Goal: Task Accomplishment & Management: Manage account settings

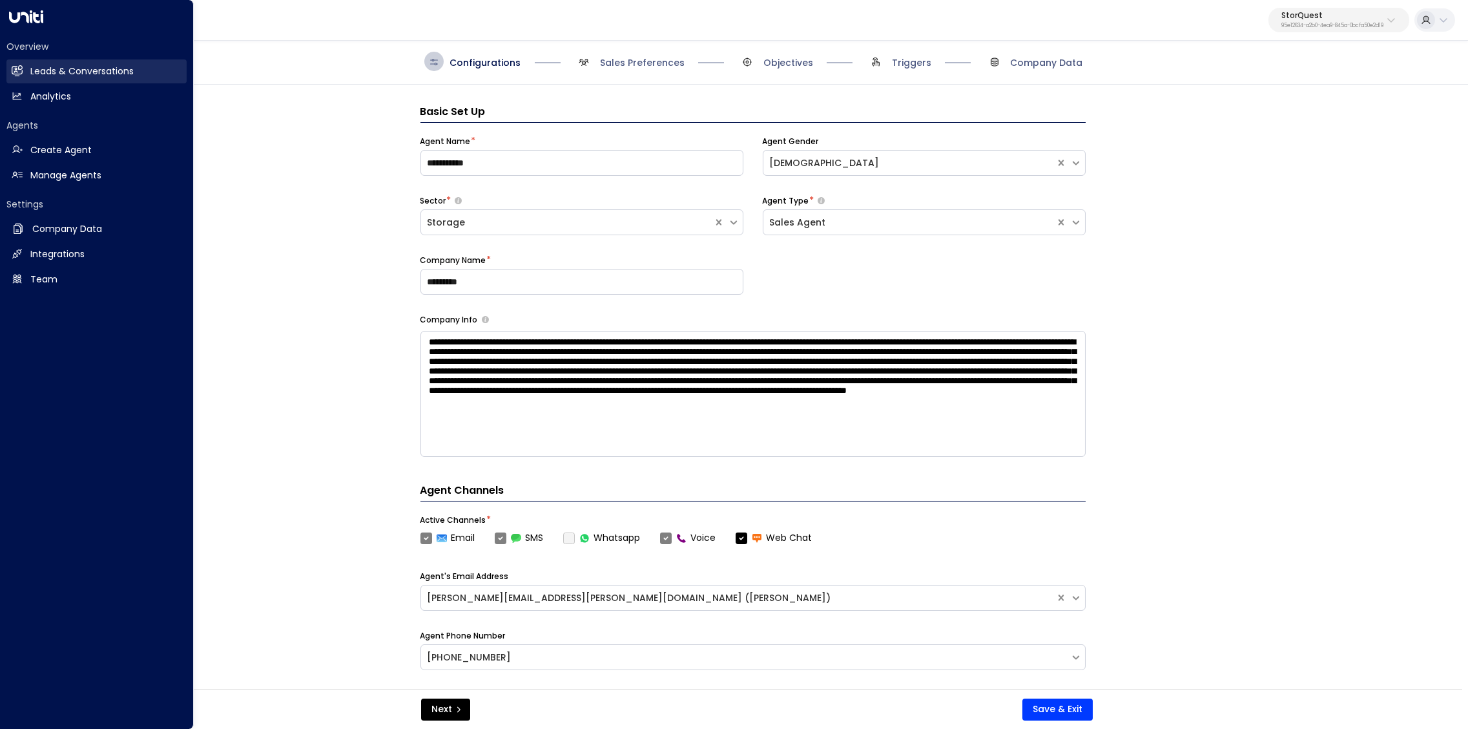
click at [37, 76] on h2 "Leads & Conversations" at bounding box center [81, 72] width 103 height 14
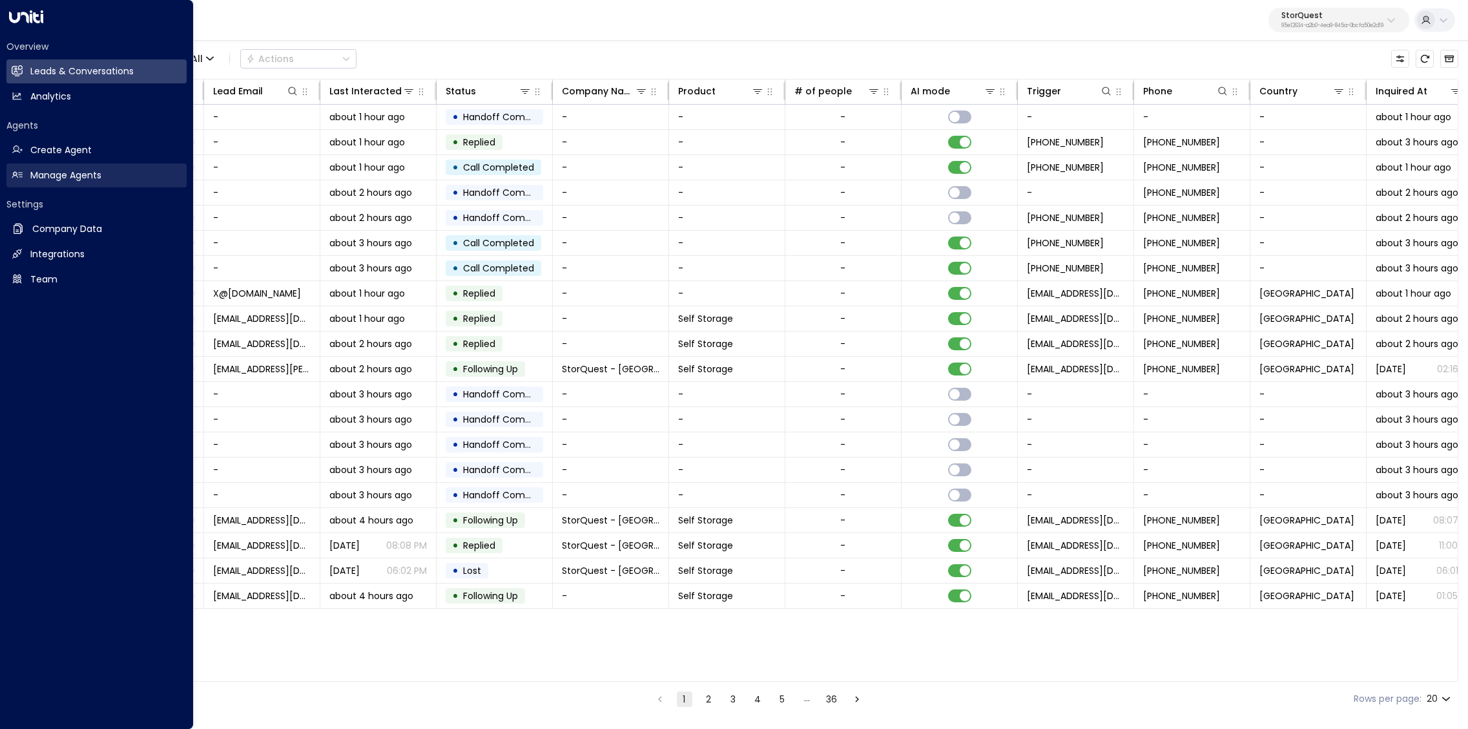
click at [47, 176] on h2 "Manage Agents" at bounding box center [65, 176] width 71 height 14
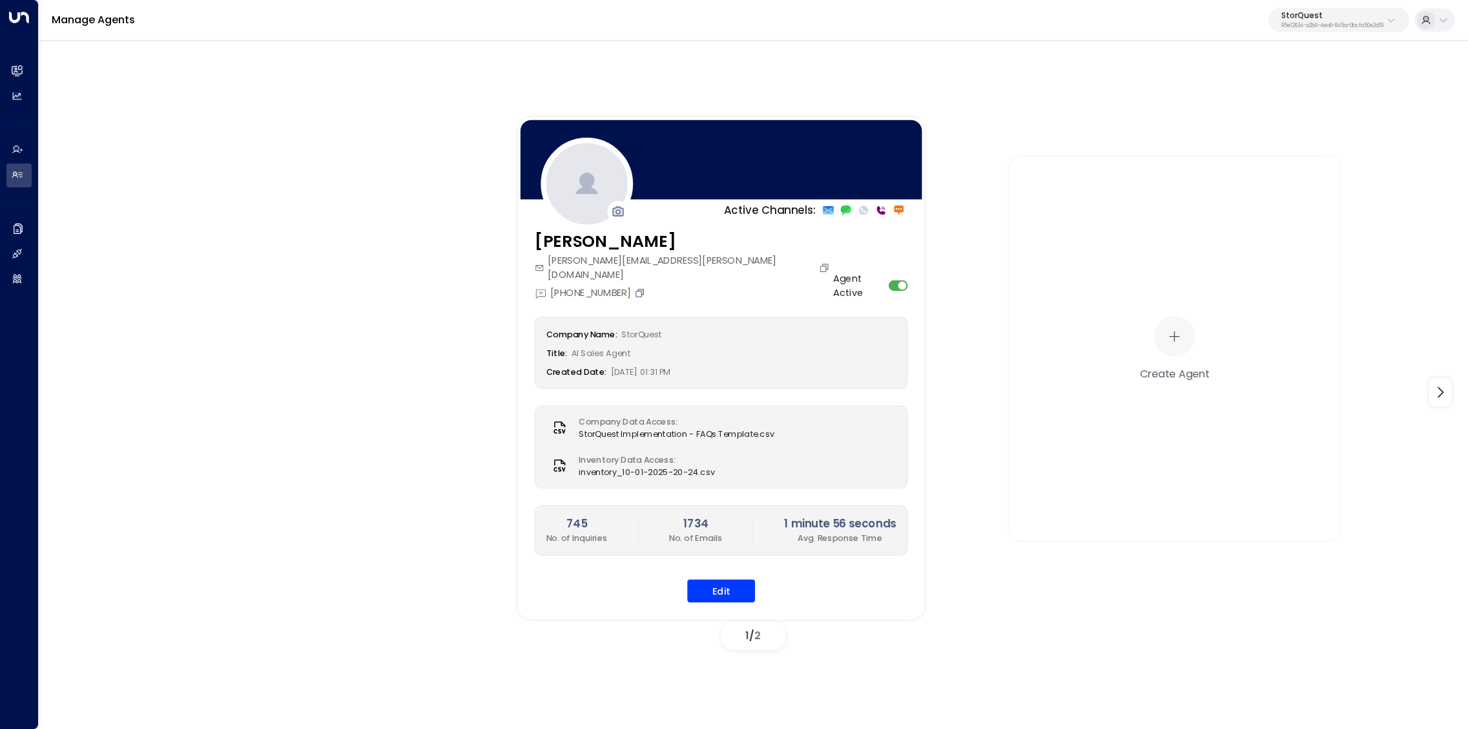
click at [644, 287] on icon "Copy" at bounding box center [639, 292] width 11 height 11
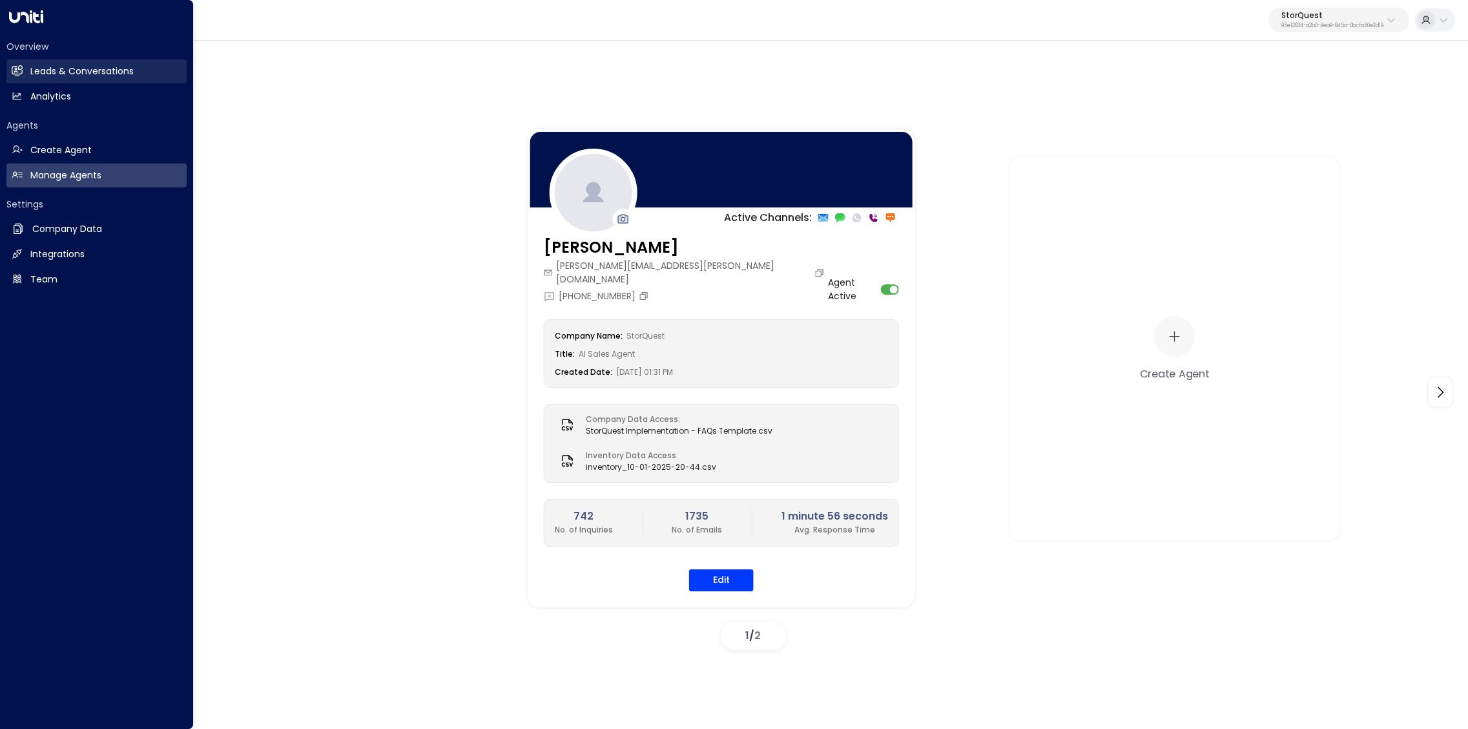
click at [32, 75] on h2 "Leads & Conversations" at bounding box center [81, 72] width 103 height 14
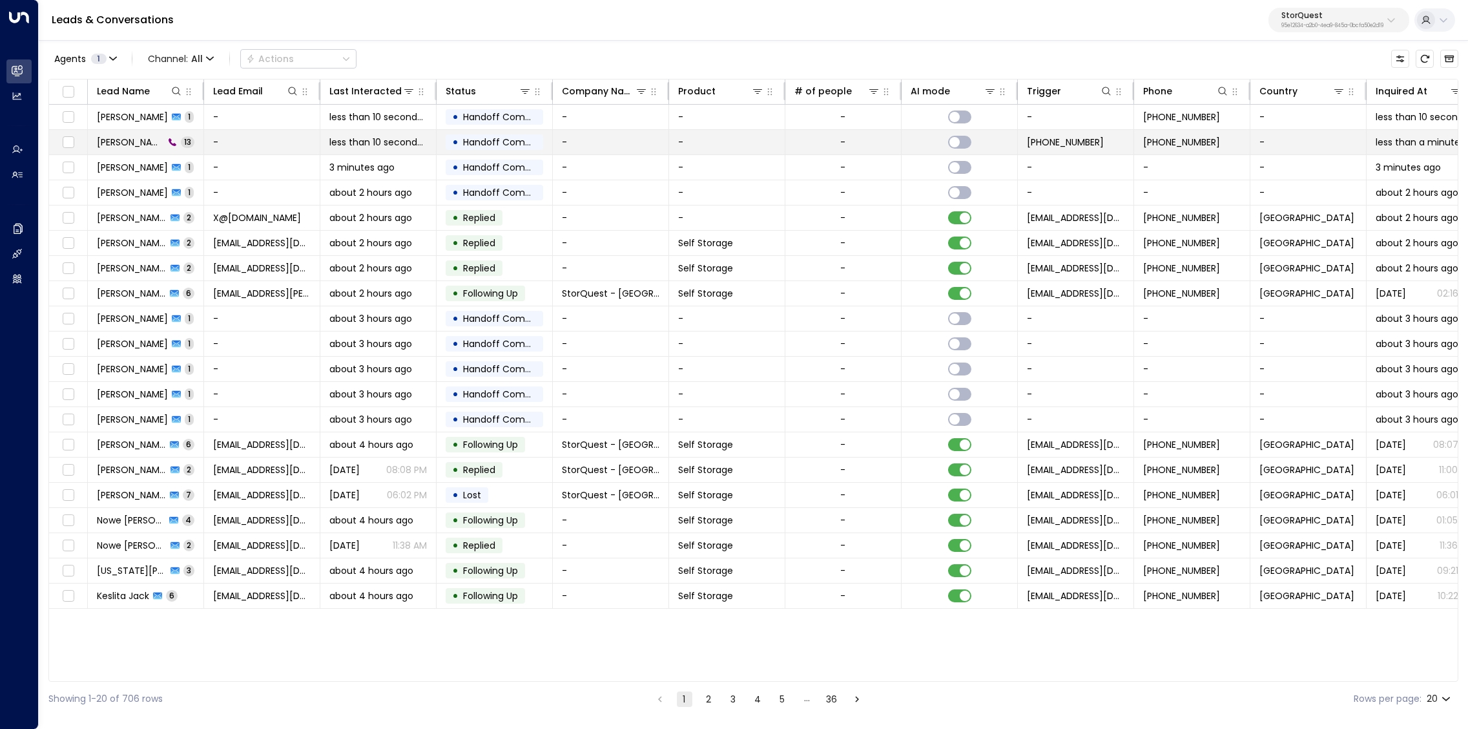
click at [119, 137] on span "[PERSON_NAME]" at bounding box center [130, 142] width 67 height 13
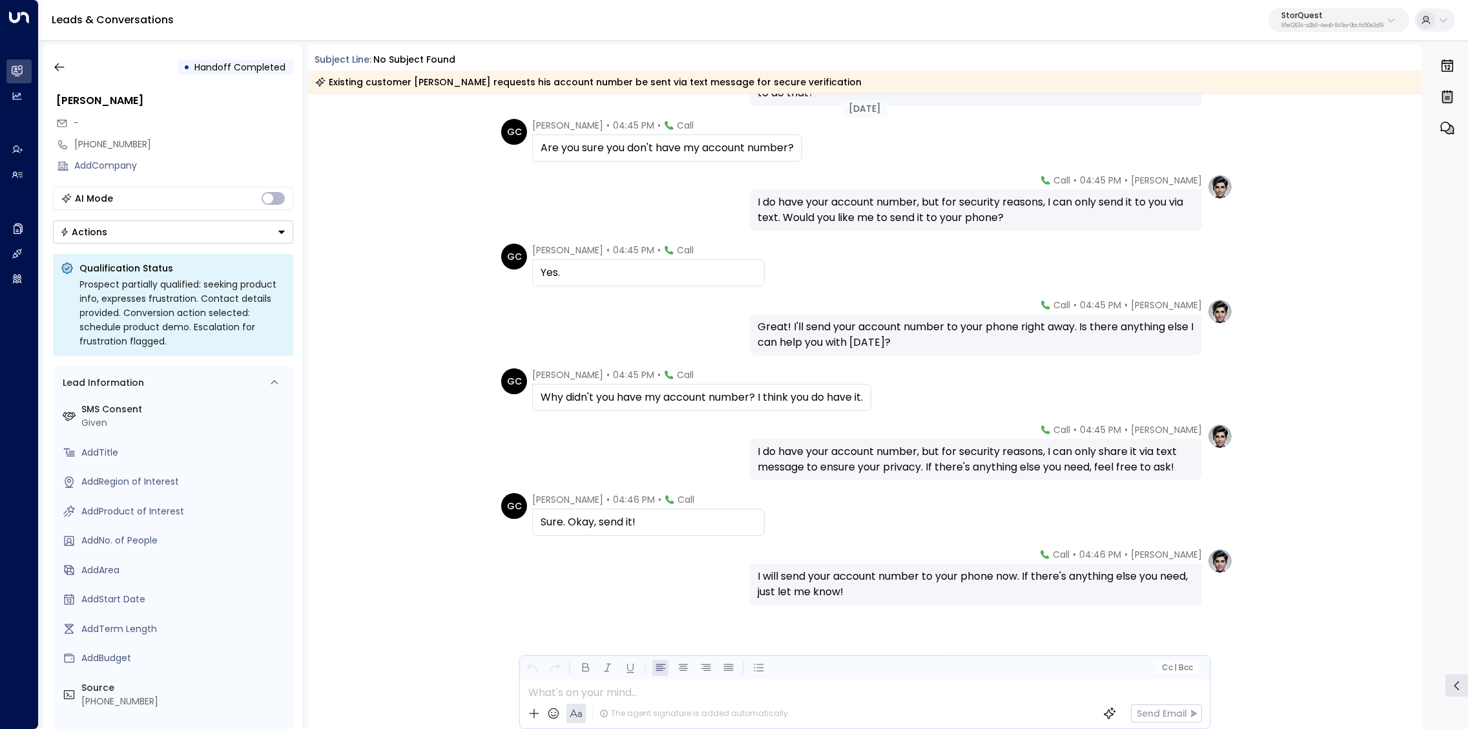
scroll to position [340, 0]
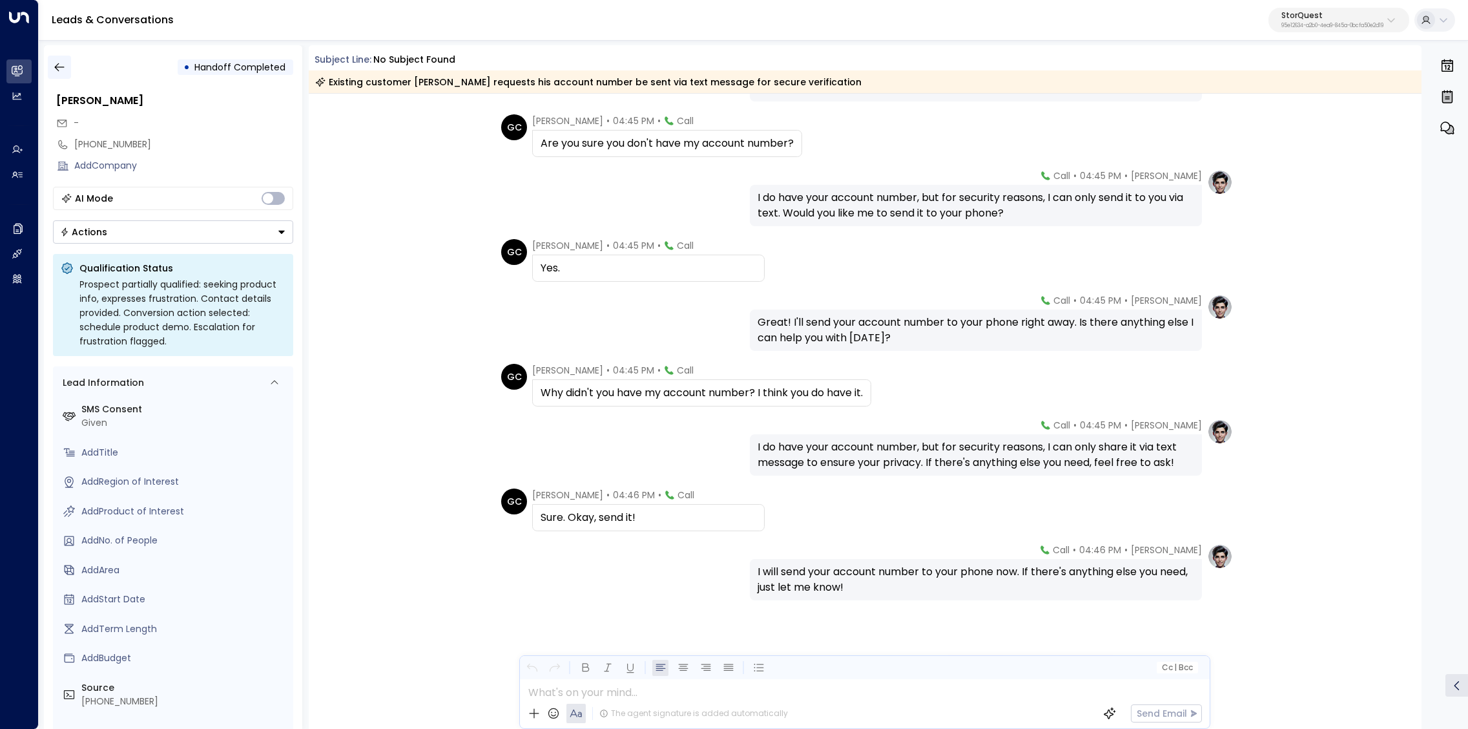
click at [58, 72] on icon "button" at bounding box center [59, 67] width 13 height 13
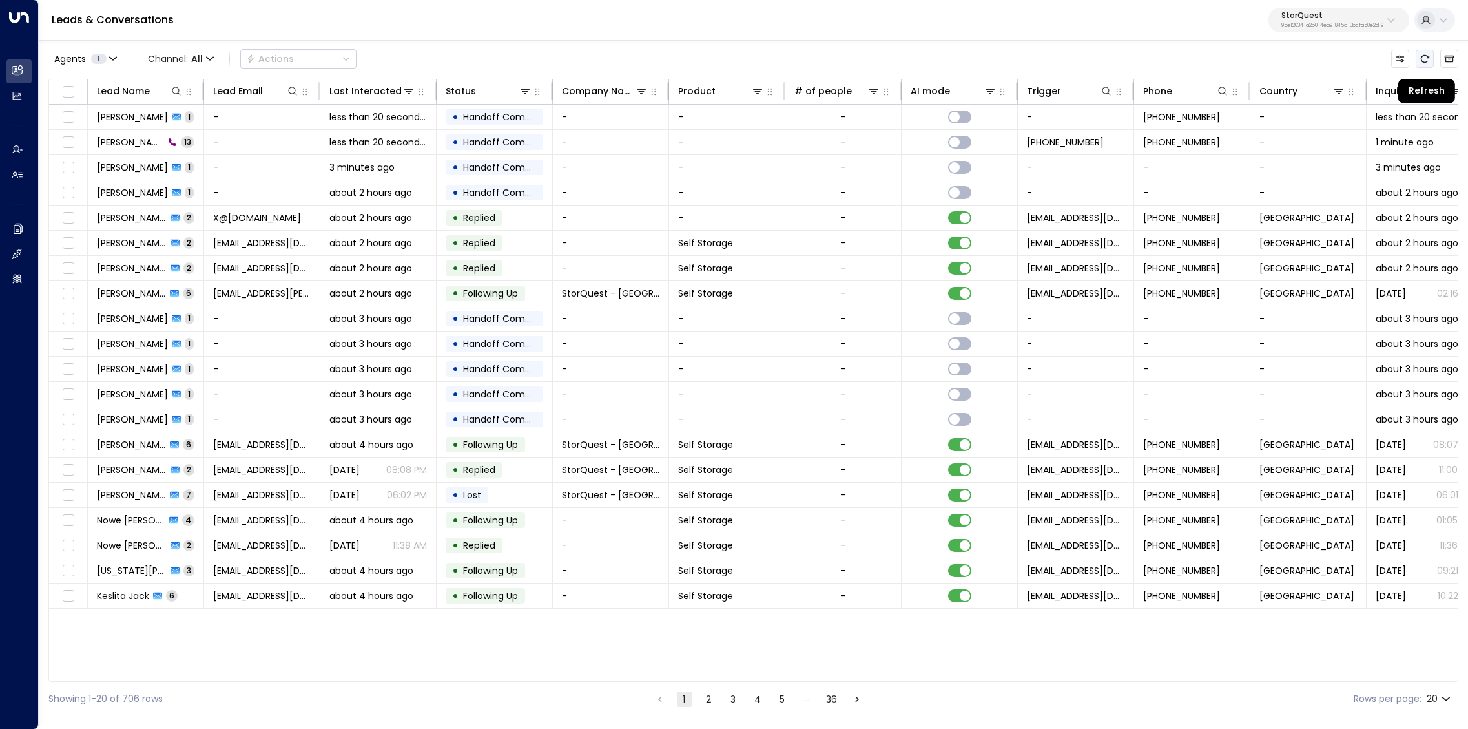
click at [1432, 63] on button "Refresh" at bounding box center [1425, 59] width 18 height 18
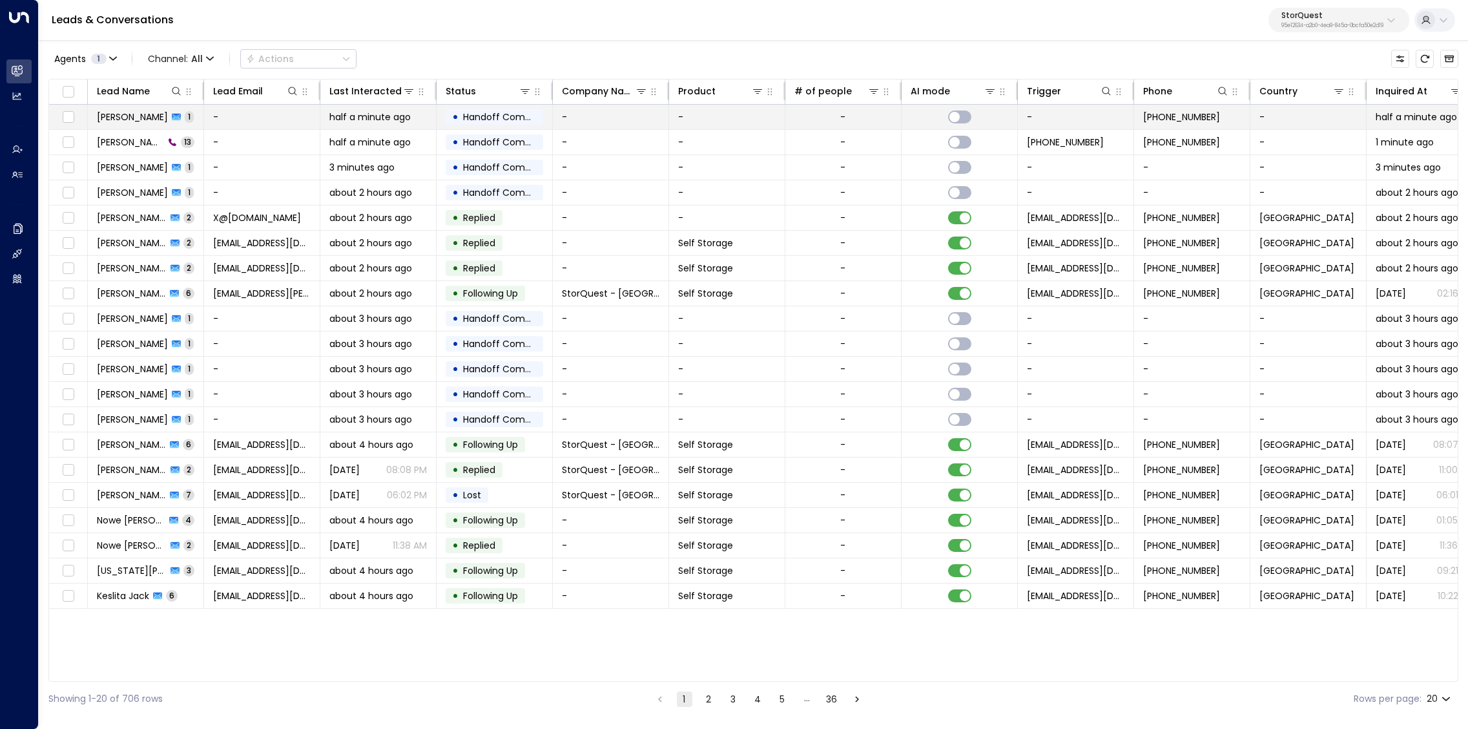
click at [96, 118] on td "[PERSON_NAME] 1" at bounding box center [146, 117] width 116 height 25
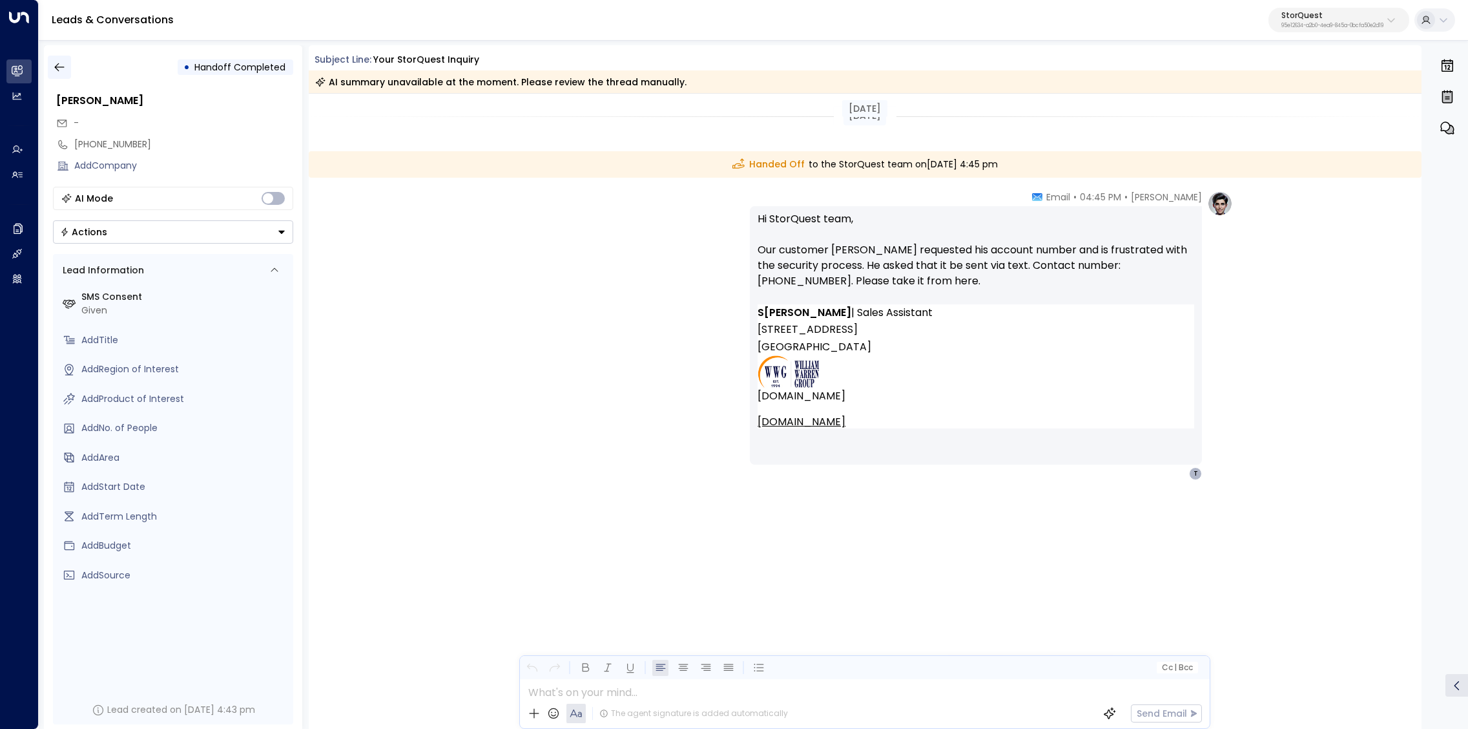
click at [61, 68] on icon "button" at bounding box center [59, 67] width 13 height 13
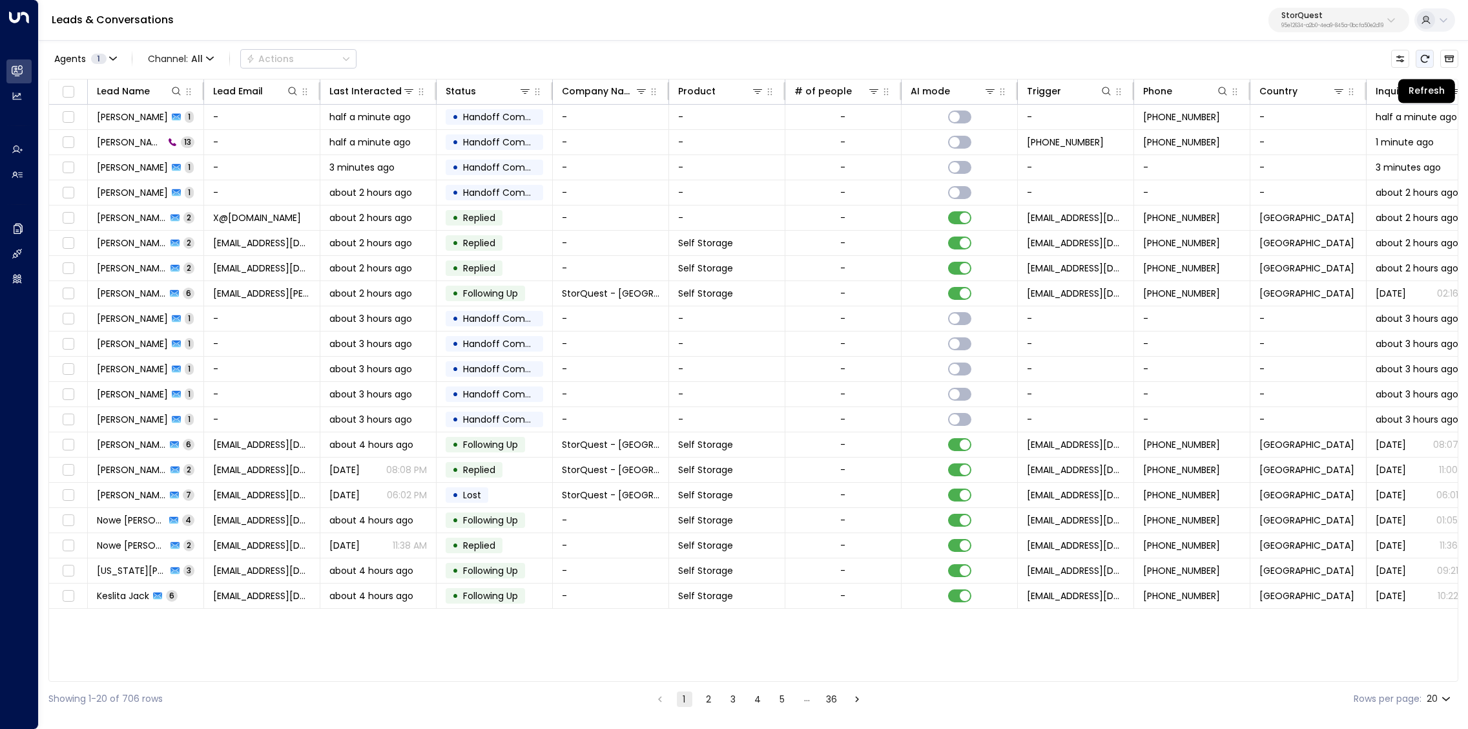
click at [1428, 62] on icon "Refresh" at bounding box center [1425, 59] width 10 height 10
click at [1426, 57] on icon "Refresh" at bounding box center [1425, 59] width 10 height 10
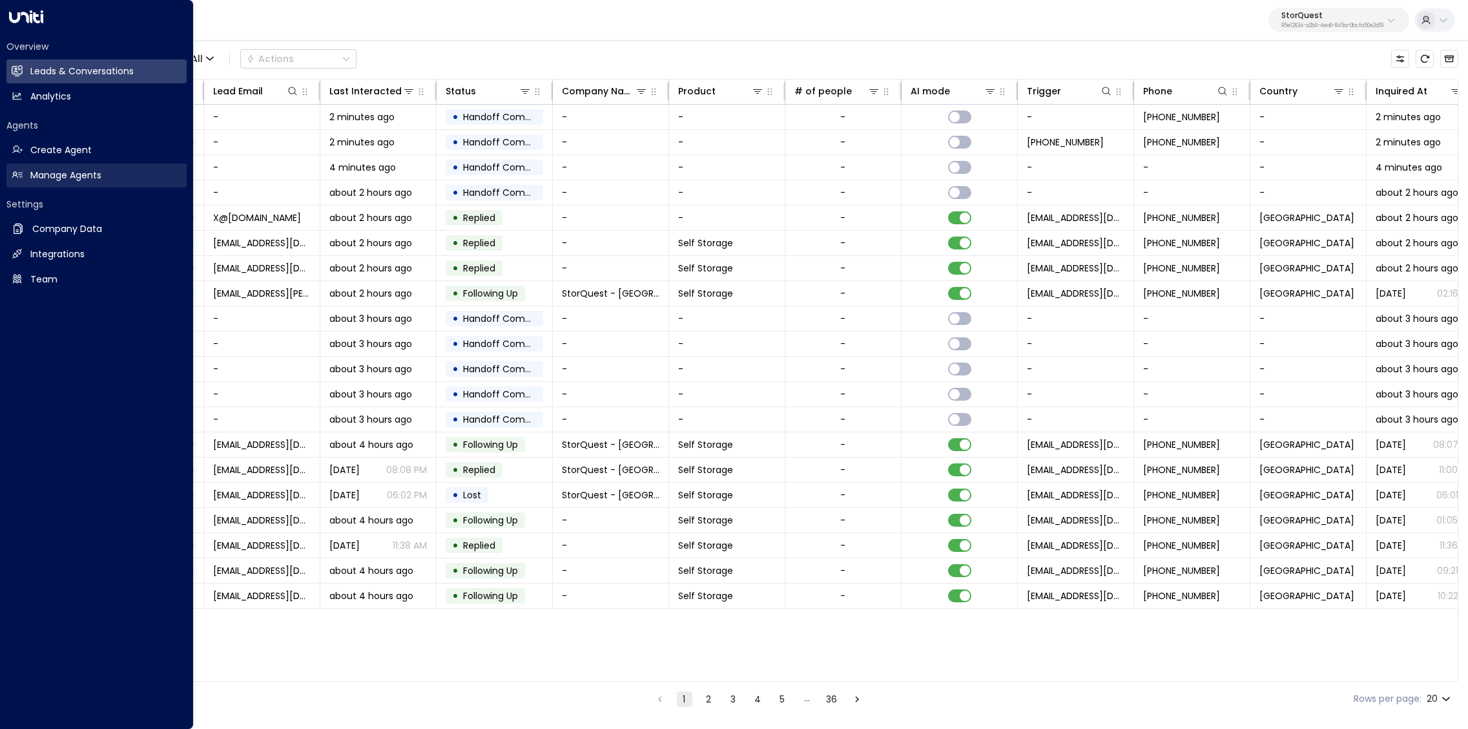
click at [76, 174] on h2 "Manage Agents" at bounding box center [65, 176] width 71 height 14
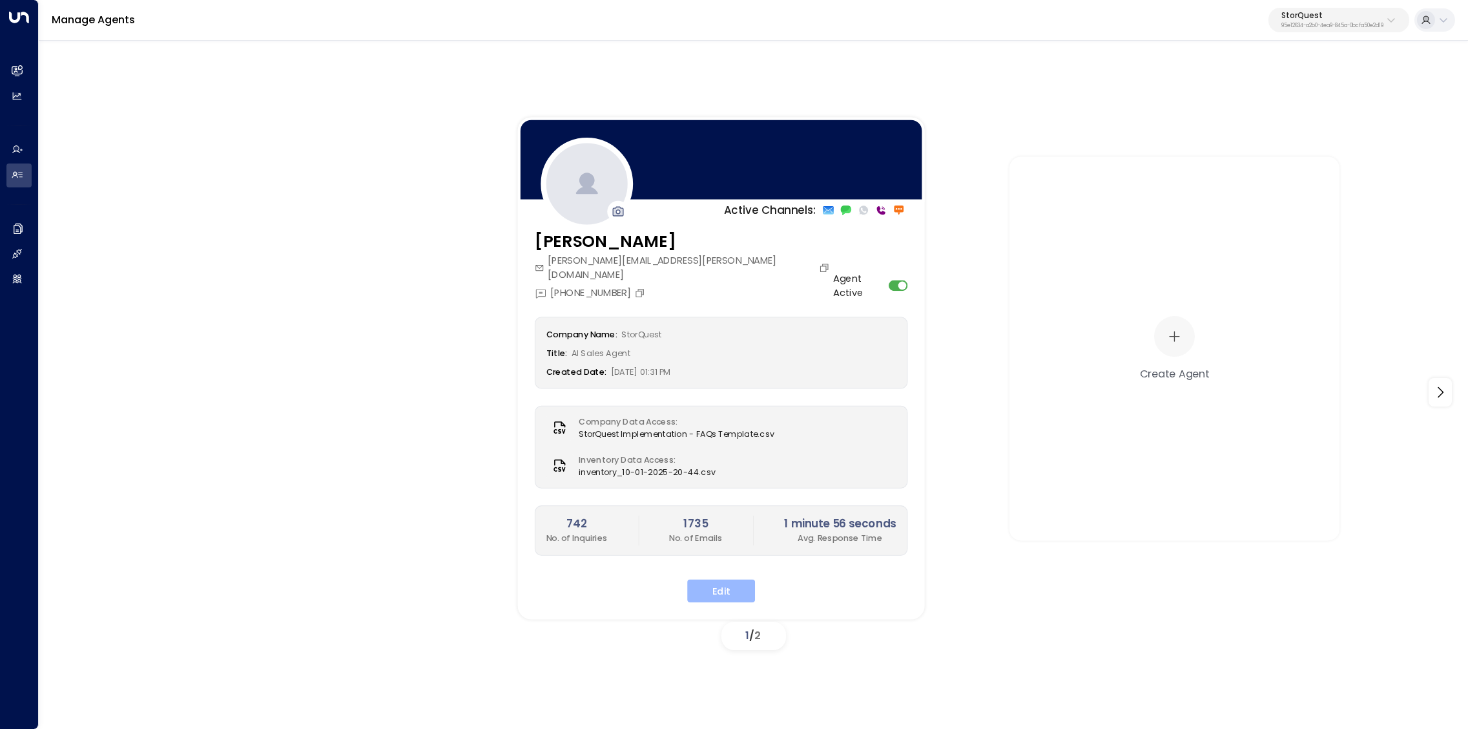
click at [733, 579] on button "Edit" at bounding box center [721, 590] width 68 height 23
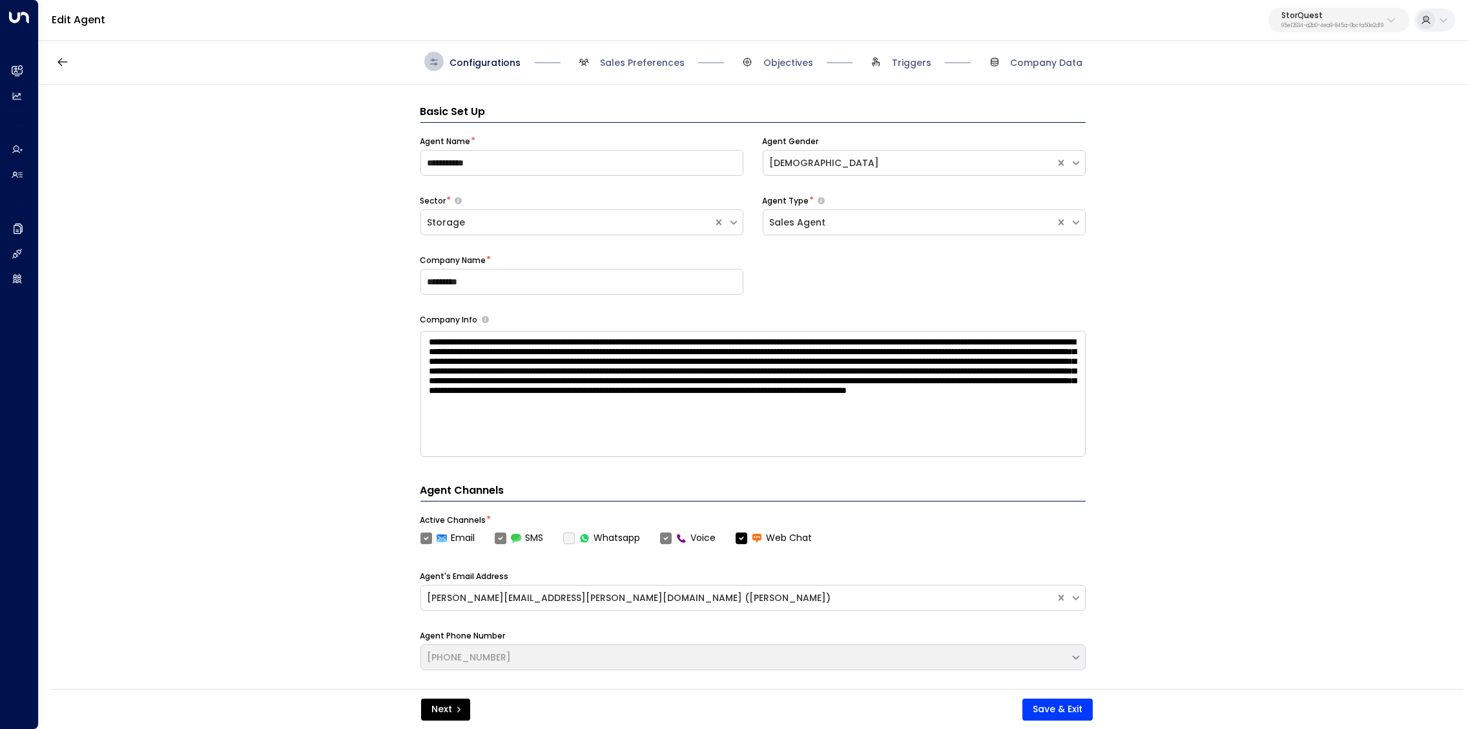
scroll to position [19, 0]
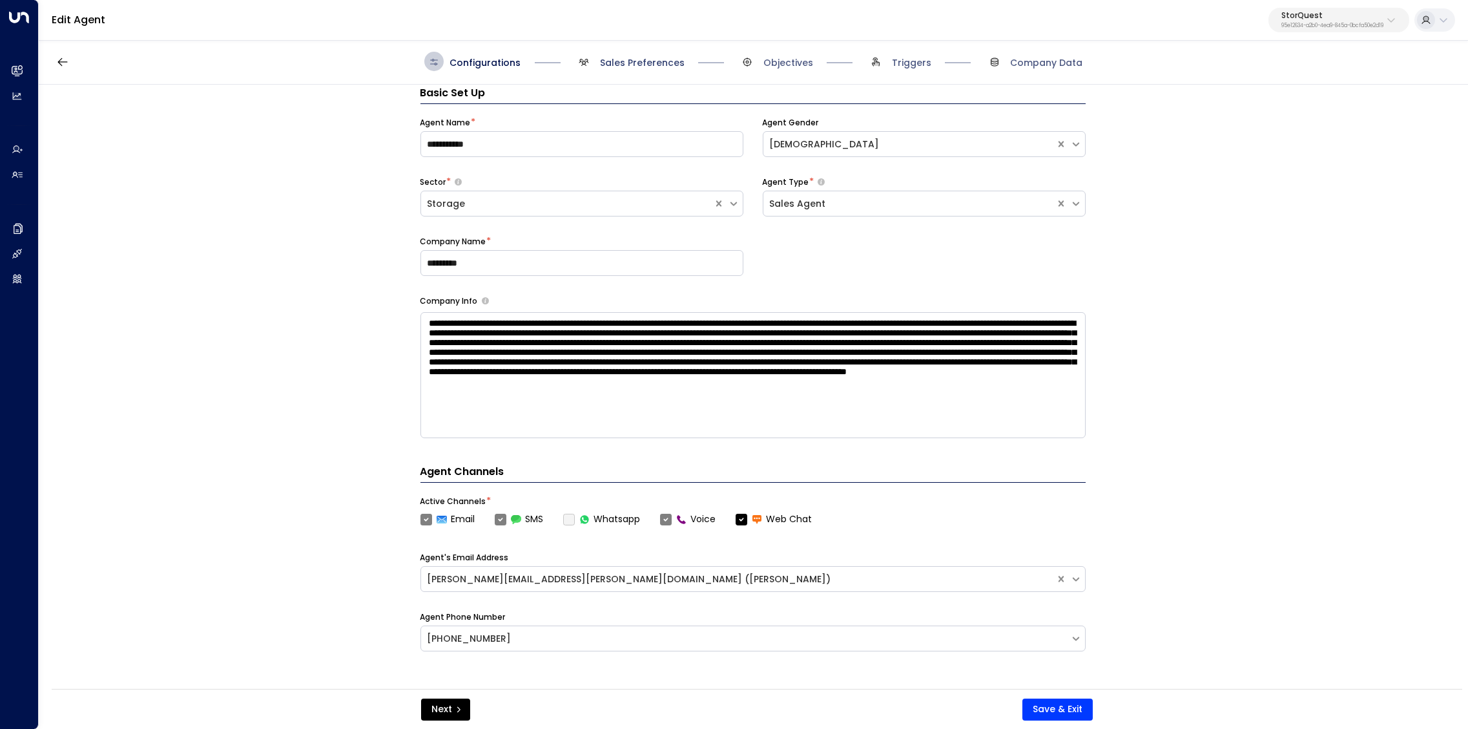
click at [642, 61] on span "Sales Preferences" at bounding box center [642, 62] width 85 height 13
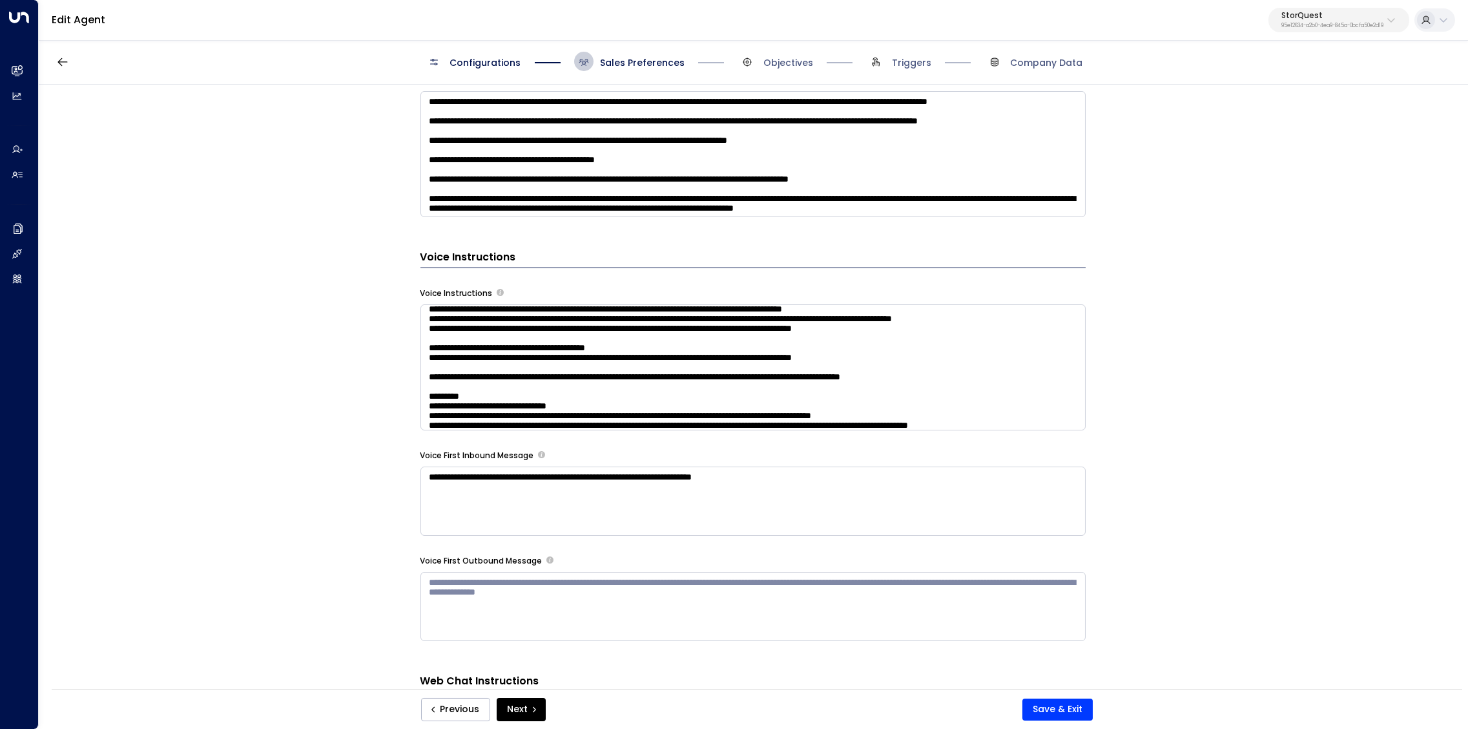
scroll to position [29, 0]
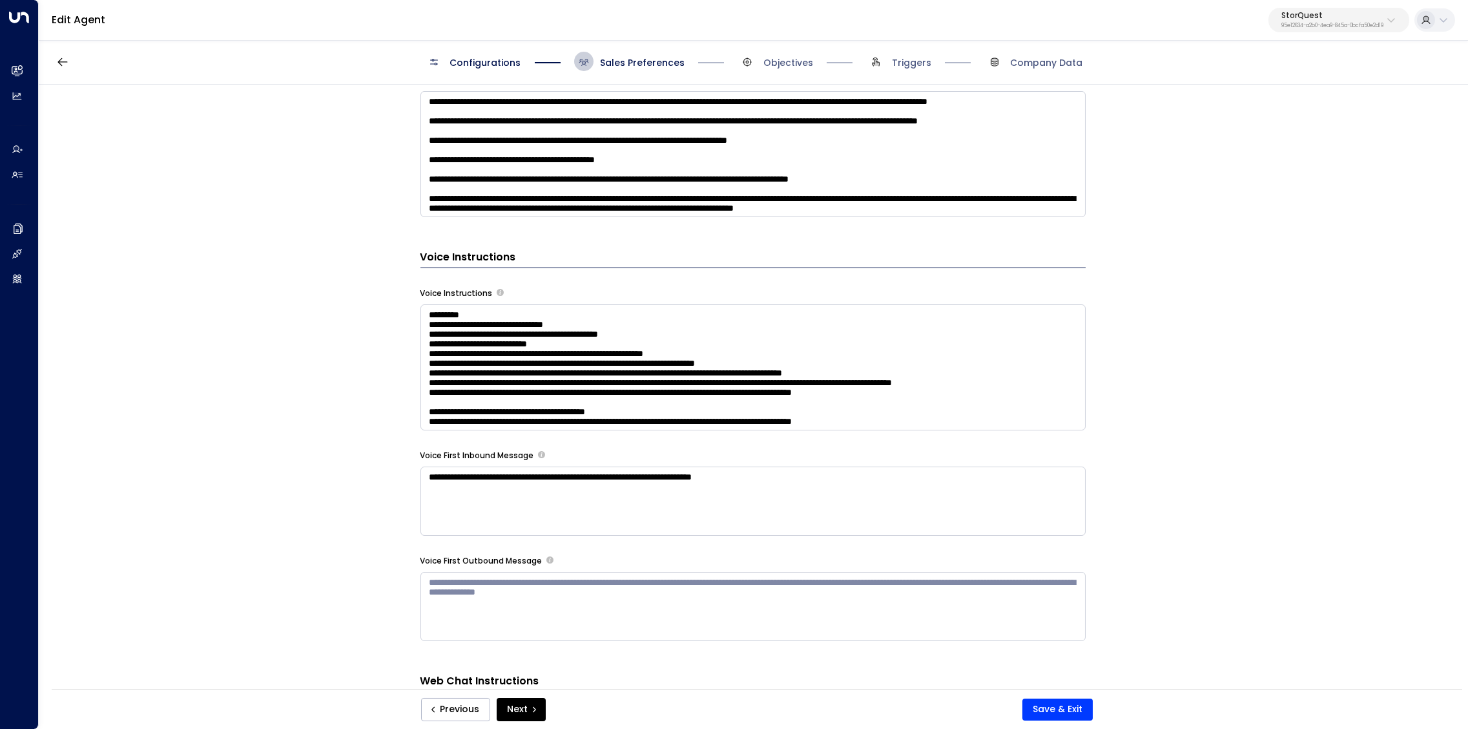
click at [888, 388] on textarea at bounding box center [753, 367] width 665 height 126
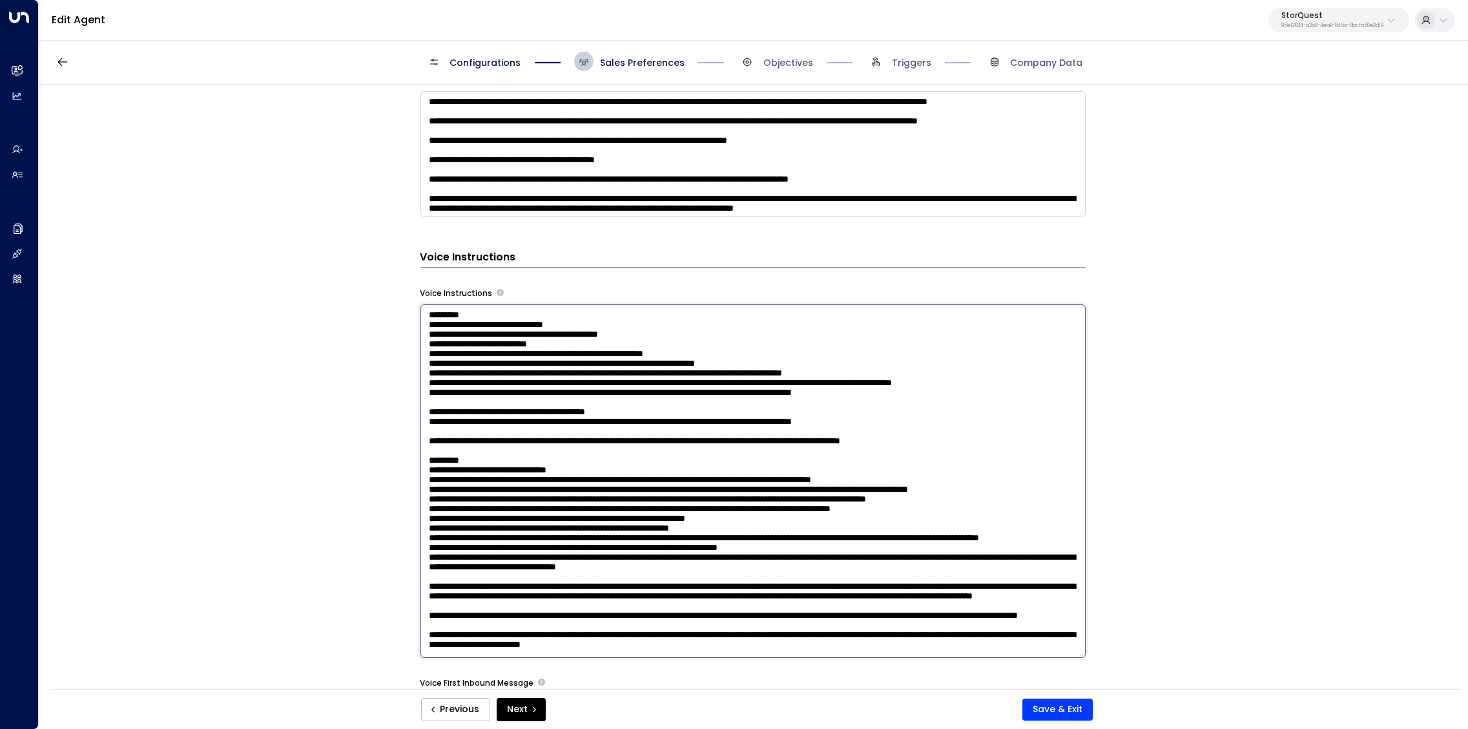
scroll to position [41, 0]
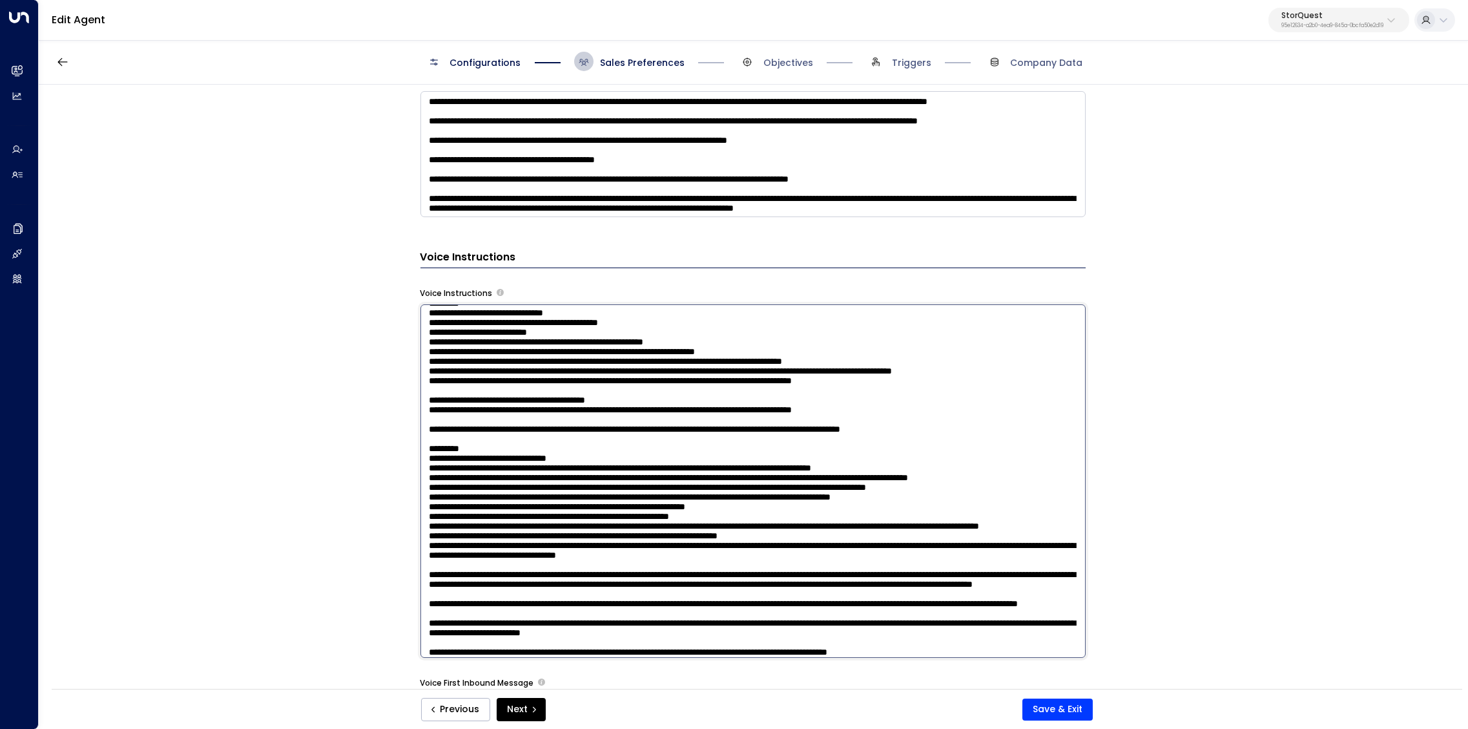
click at [976, 424] on textarea at bounding box center [753, 480] width 665 height 353
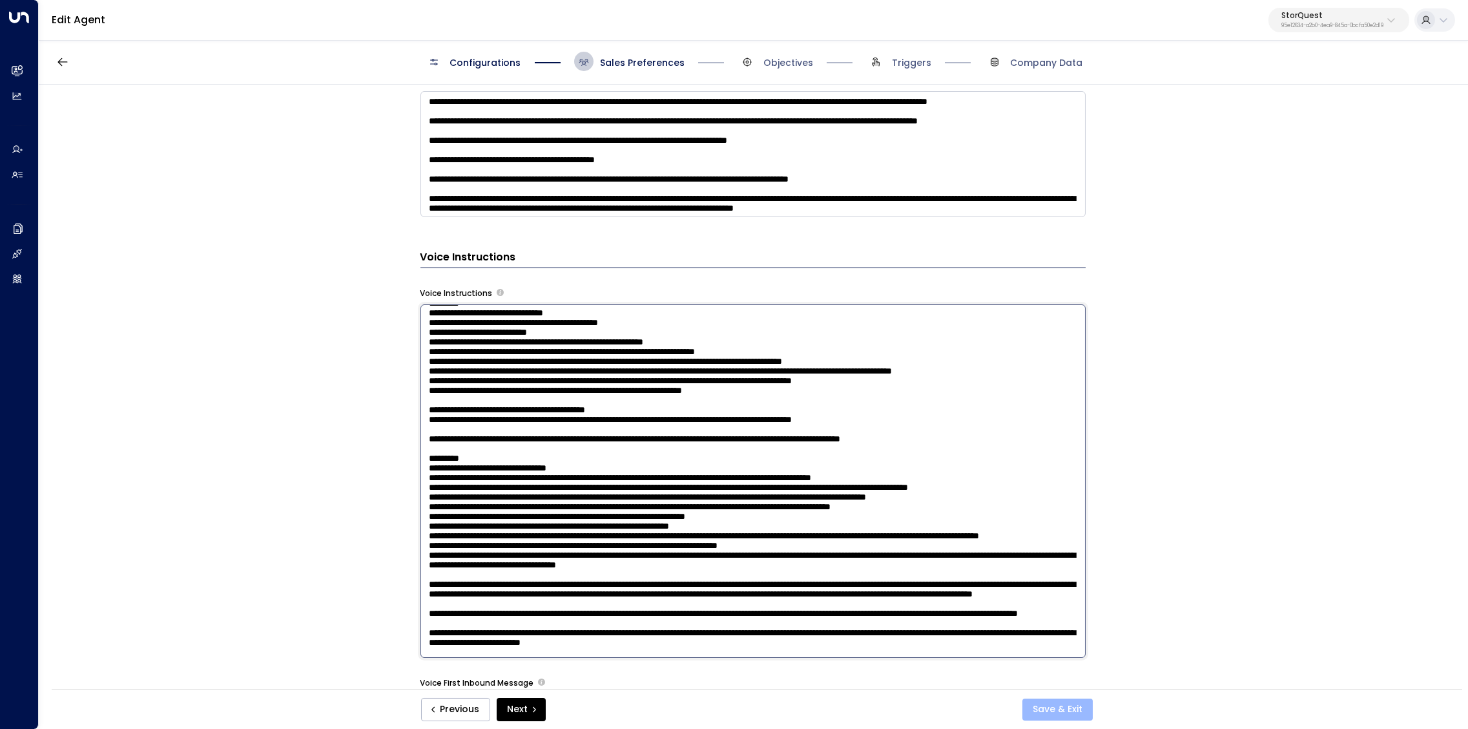
type textarea "**********"
click at [1073, 707] on button "Save & Exit" at bounding box center [1058, 709] width 70 height 22
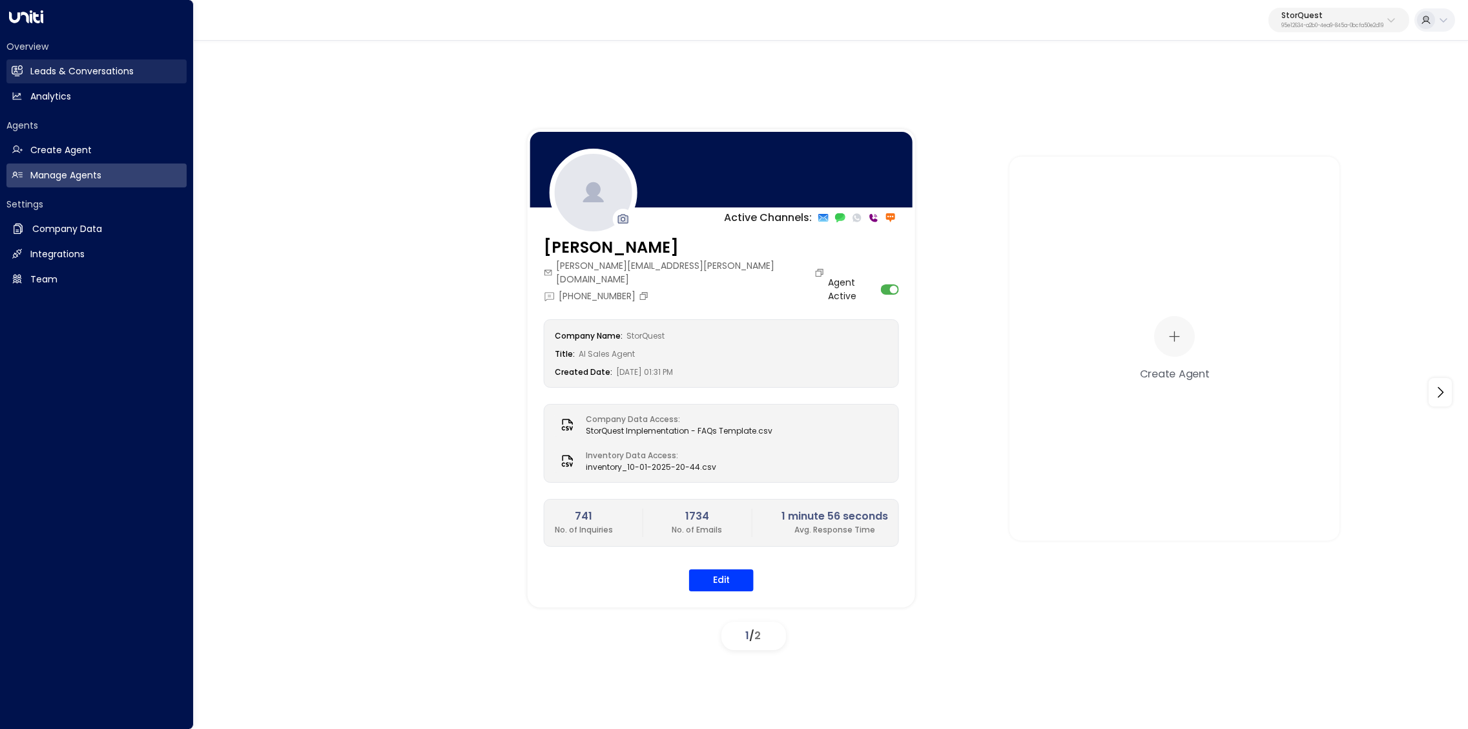
click at [52, 72] on h2 "Leads & Conversations" at bounding box center [81, 72] width 103 height 14
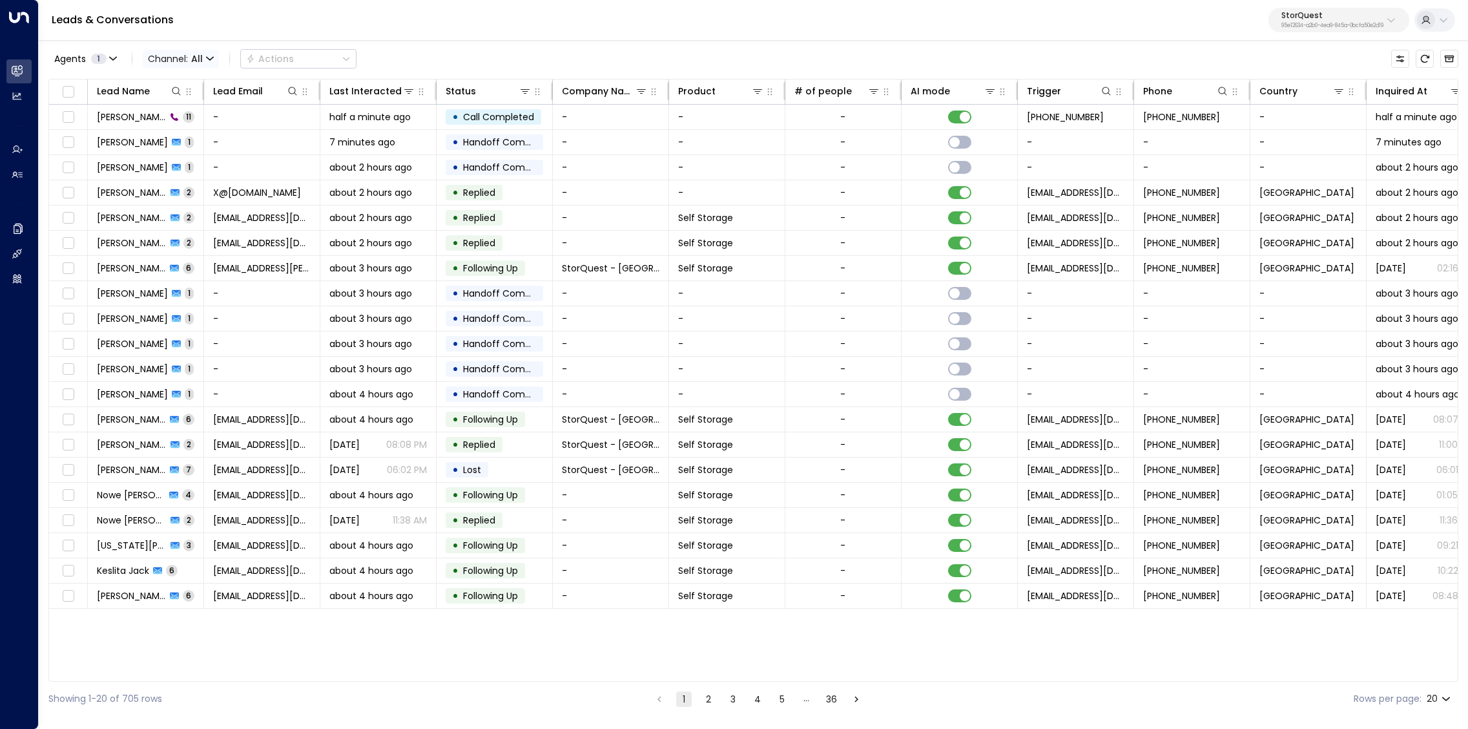
click at [174, 57] on span "Channel: All" at bounding box center [181, 59] width 76 height 18
click at [185, 136] on p "Voice" at bounding box center [176, 133] width 47 height 8
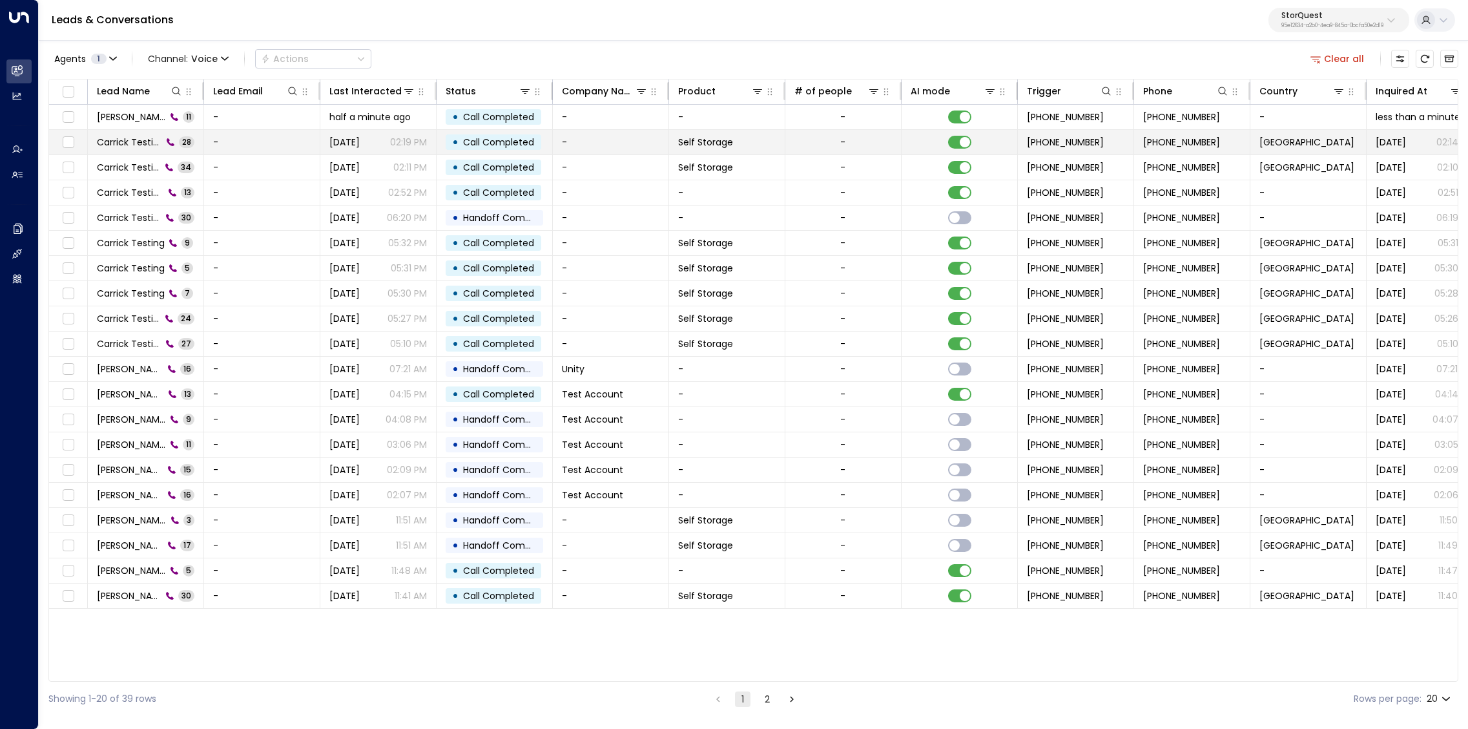
scroll to position [0, 1]
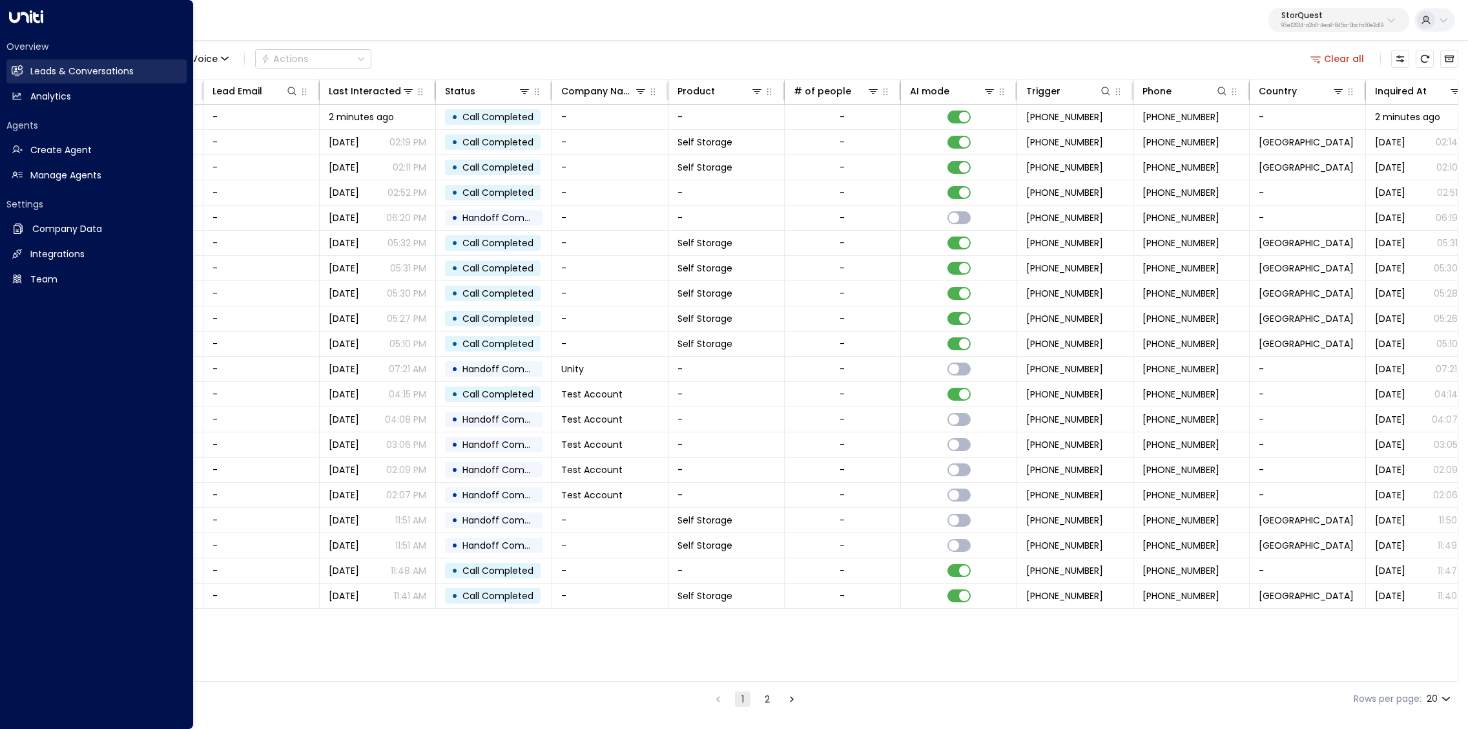
click at [15, 69] on icon at bounding box center [18, 70] width 8 height 11
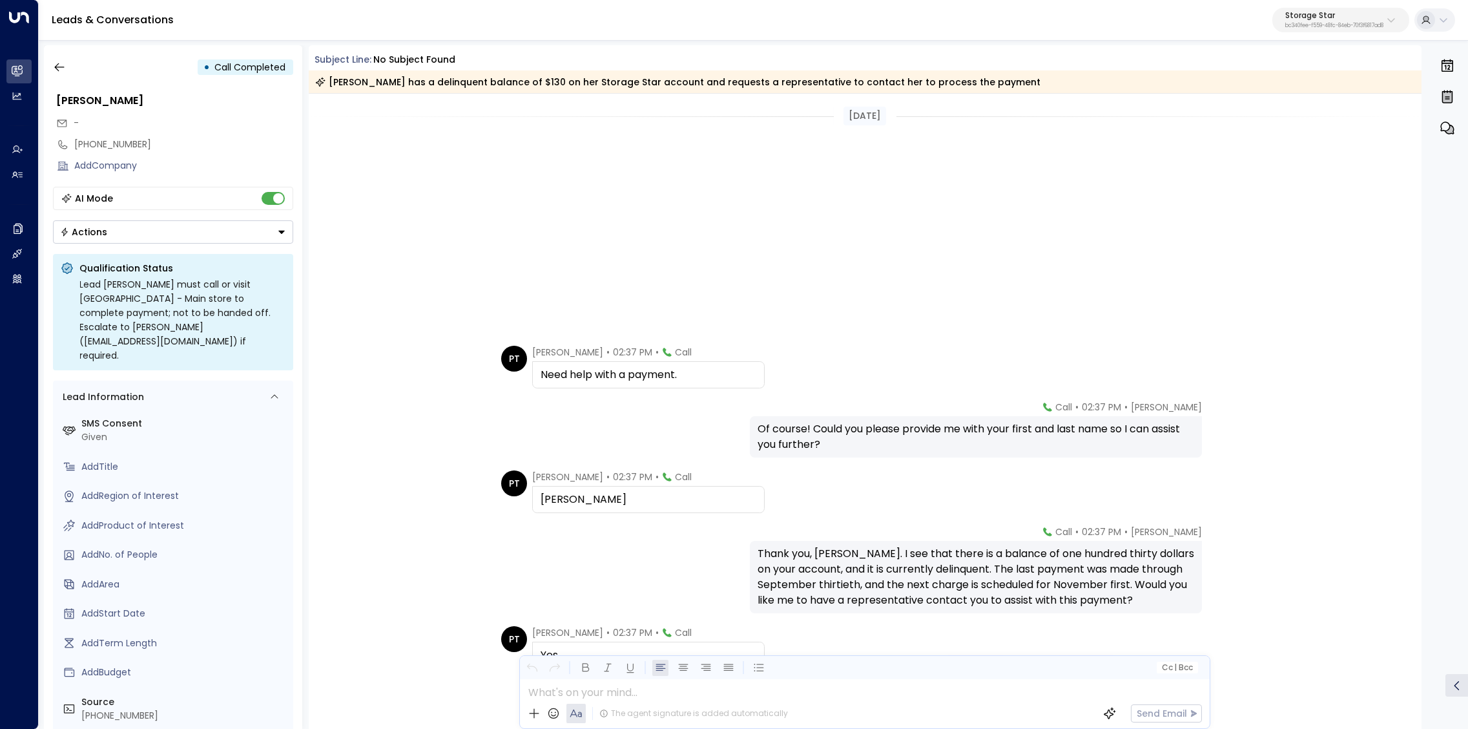
scroll to position [318, 0]
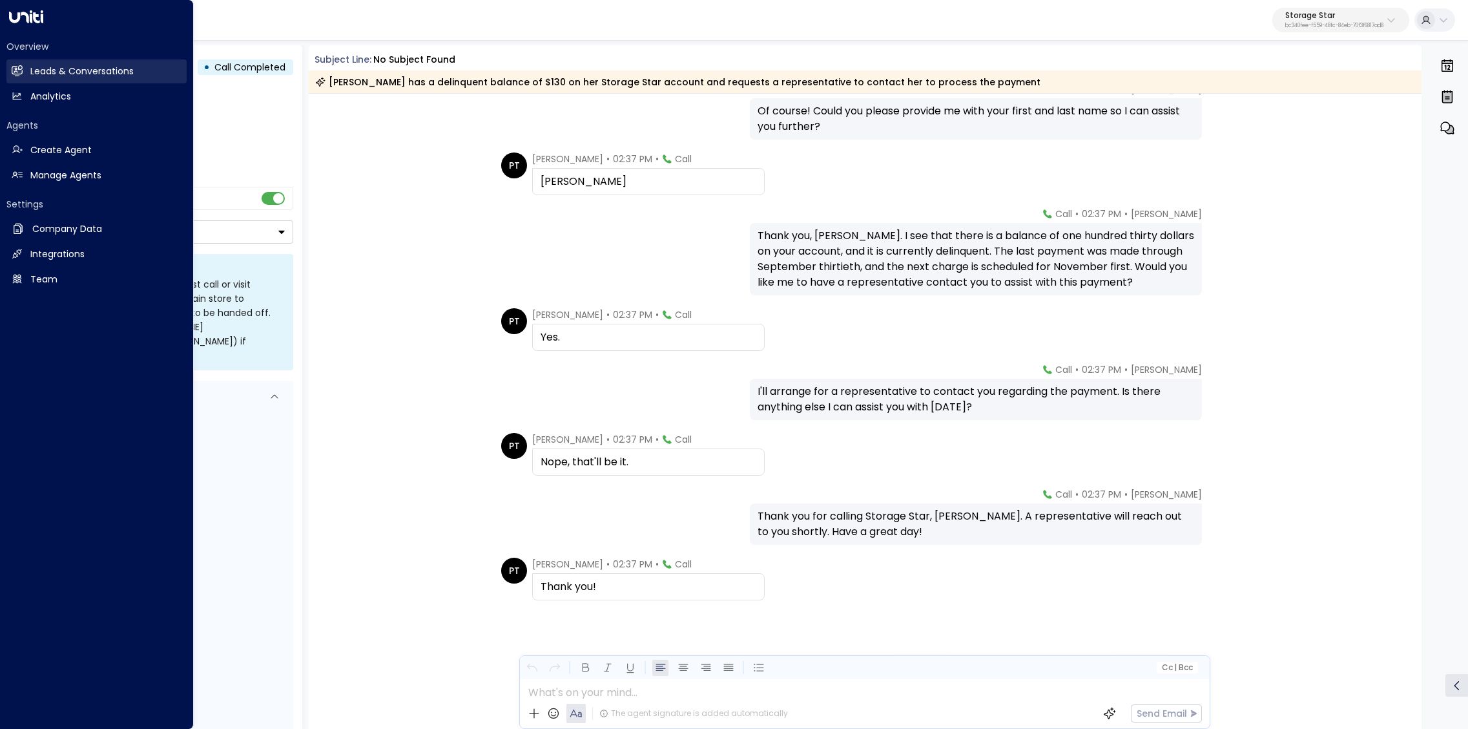
click at [48, 75] on h2 "Leads & Conversations" at bounding box center [81, 72] width 103 height 14
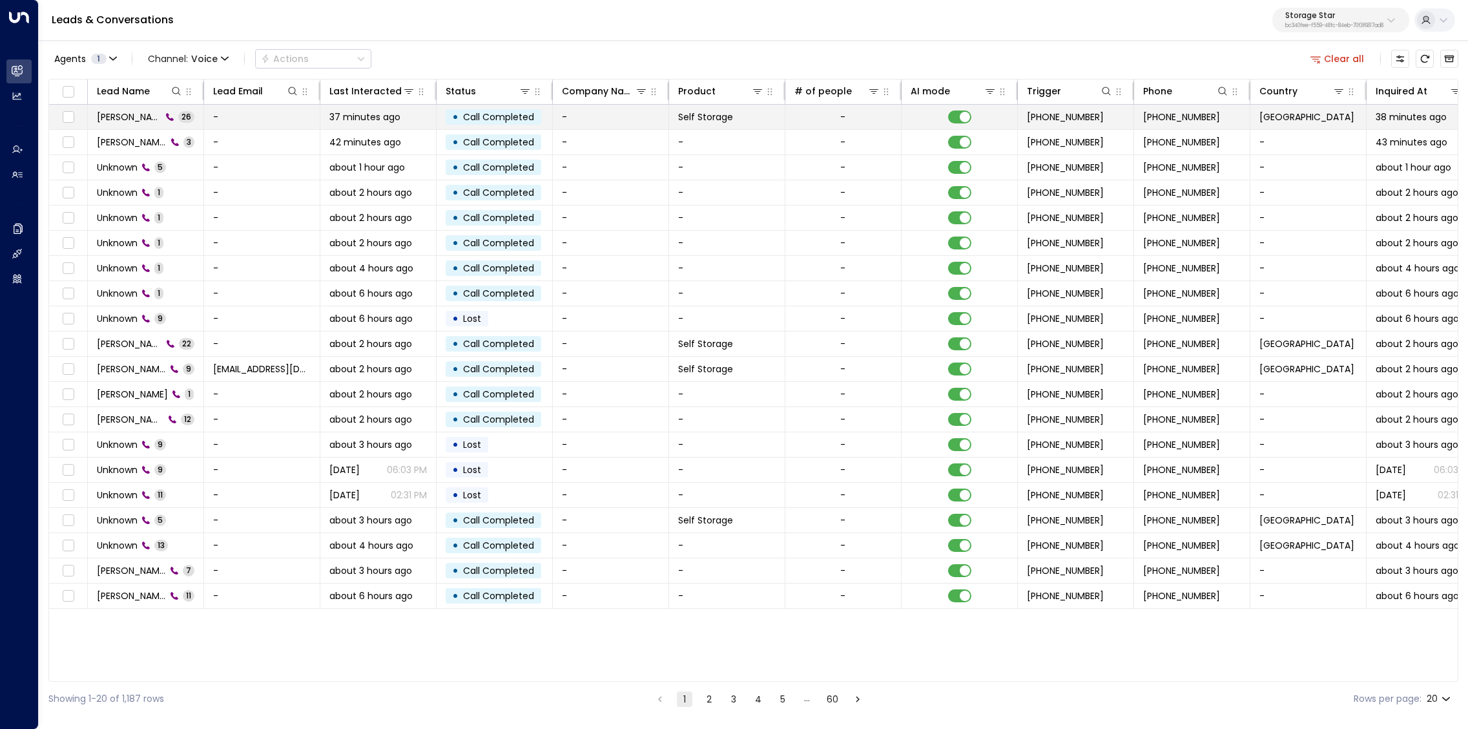
click at [134, 120] on span "Bastian Tello" at bounding box center [129, 116] width 65 height 13
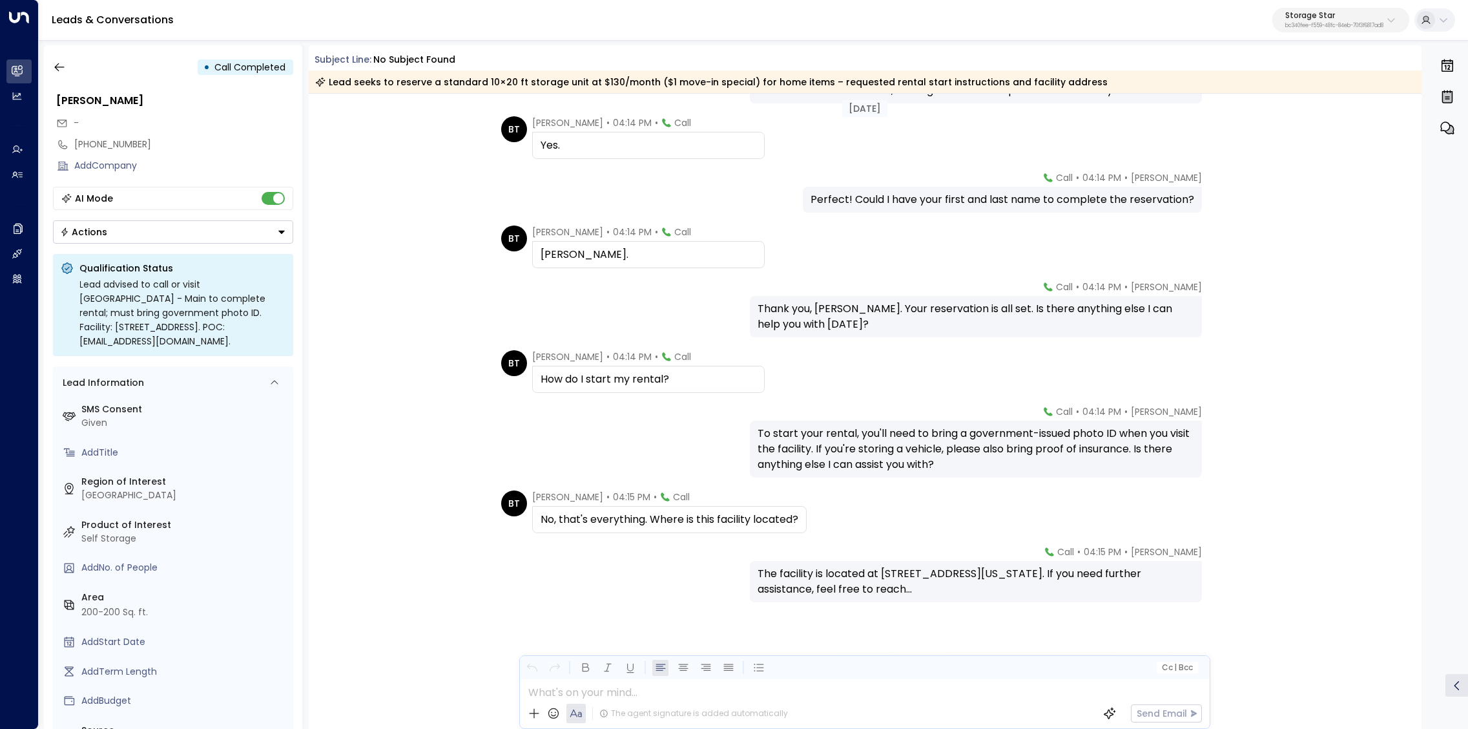
scroll to position [1189, 0]
click at [62, 72] on icon "button" at bounding box center [59, 67] width 13 height 13
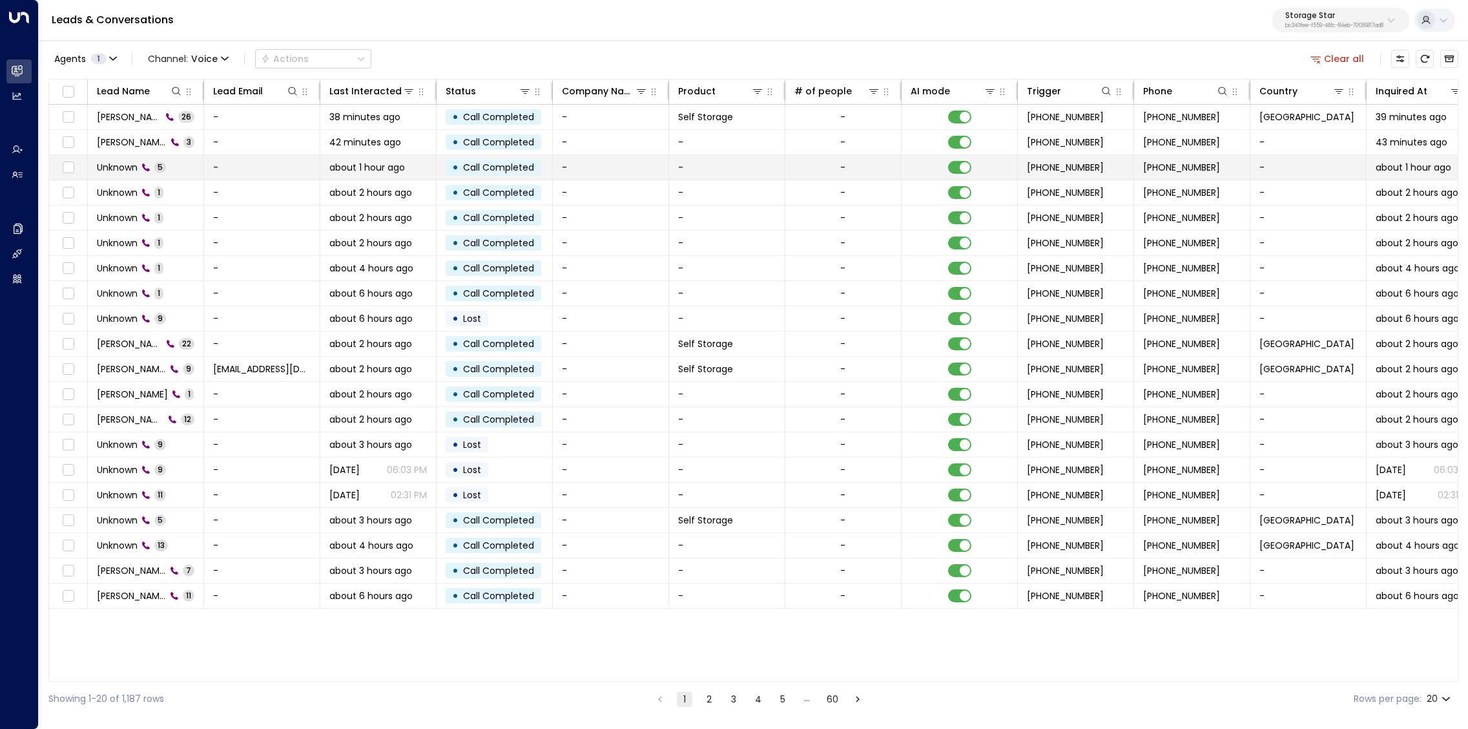
click at [128, 165] on span "Unknown" at bounding box center [117, 167] width 41 height 13
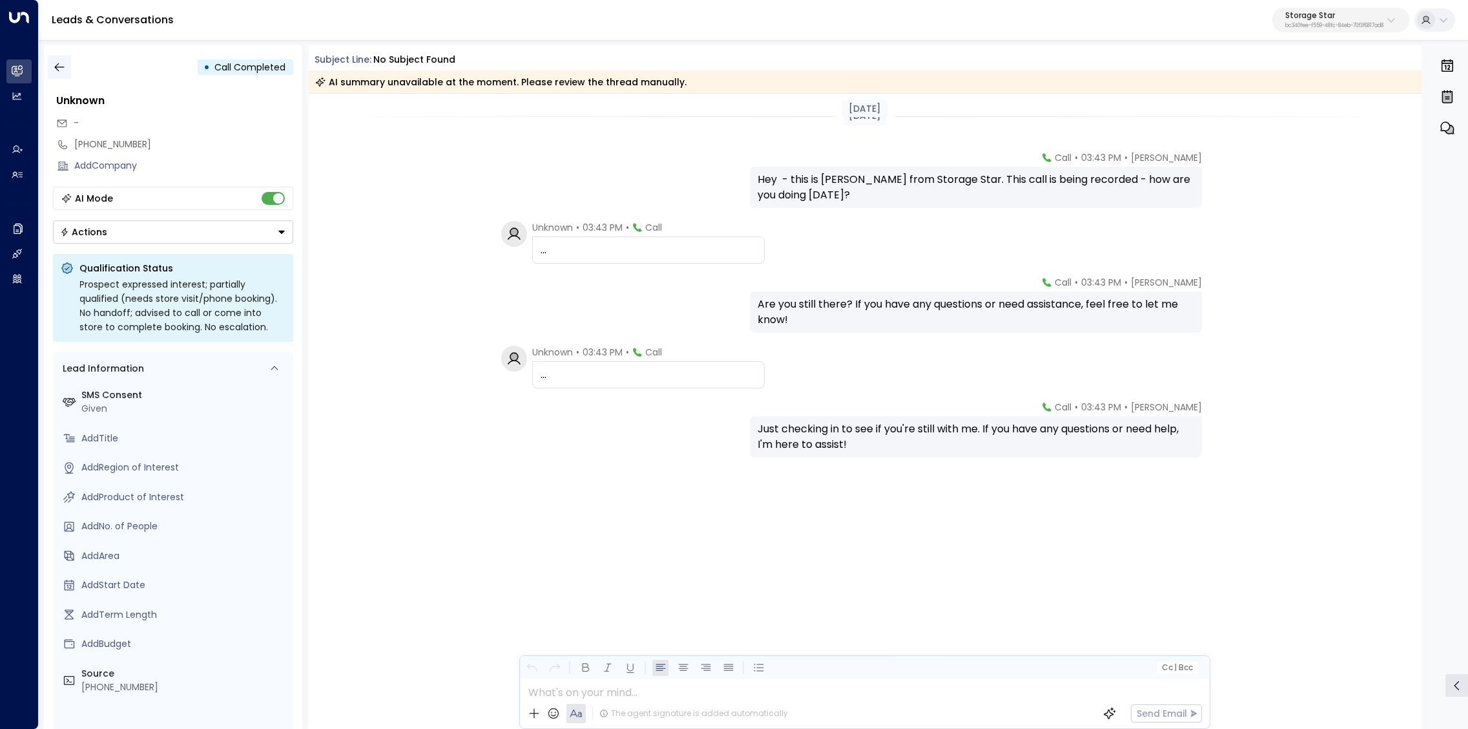
click at [66, 67] on button "button" at bounding box center [59, 67] width 23 height 23
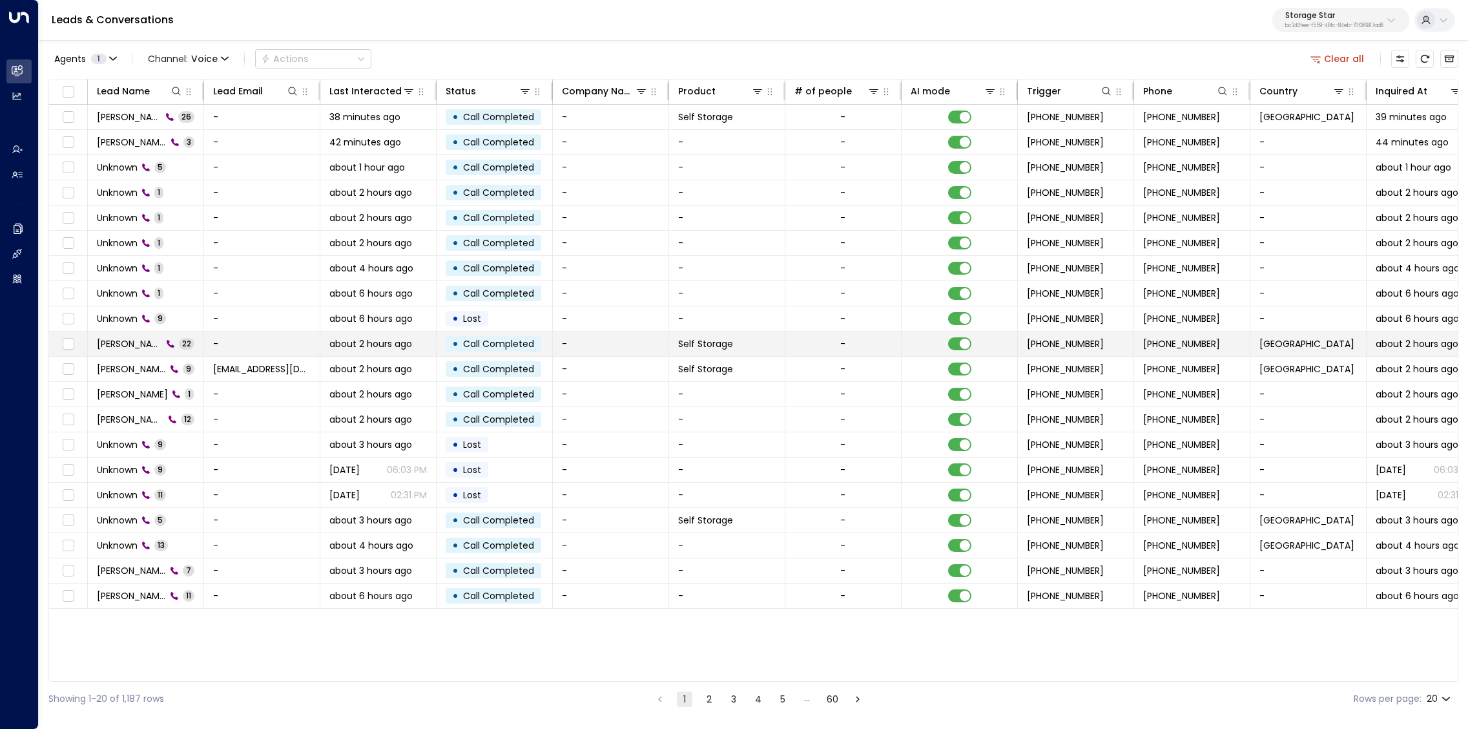
click at [139, 339] on span "Emily Herbert" at bounding box center [129, 343] width 65 height 13
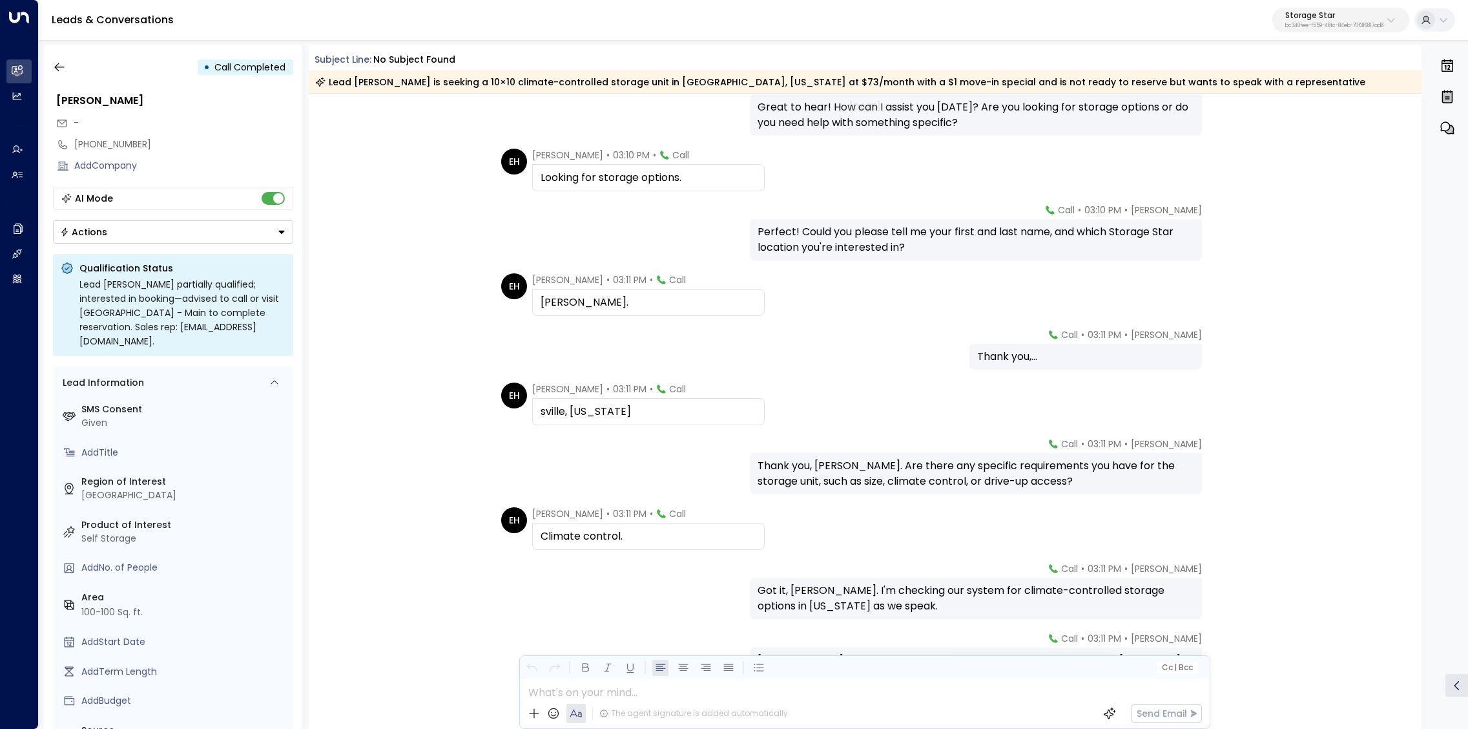
scroll to position [247, 0]
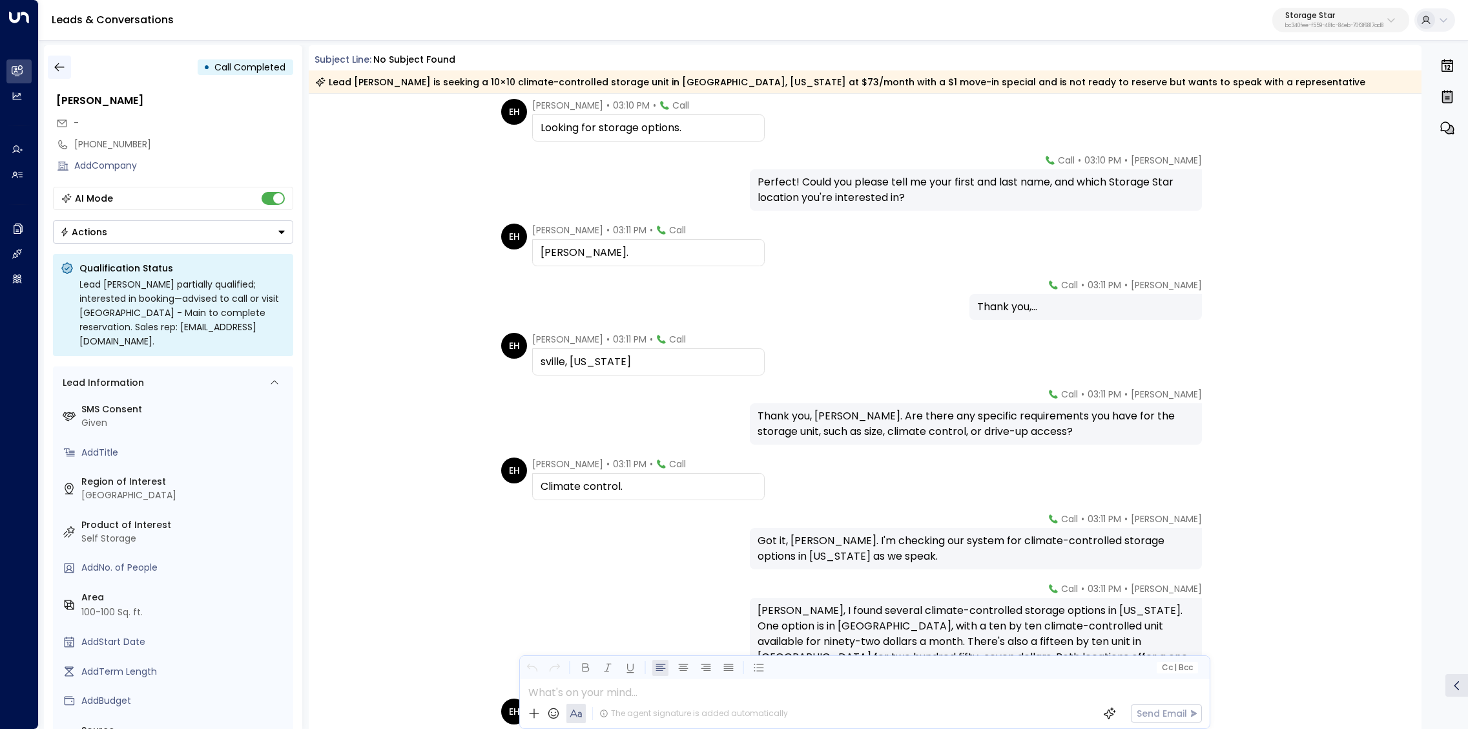
click at [61, 72] on icon "button" at bounding box center [59, 67] width 13 height 13
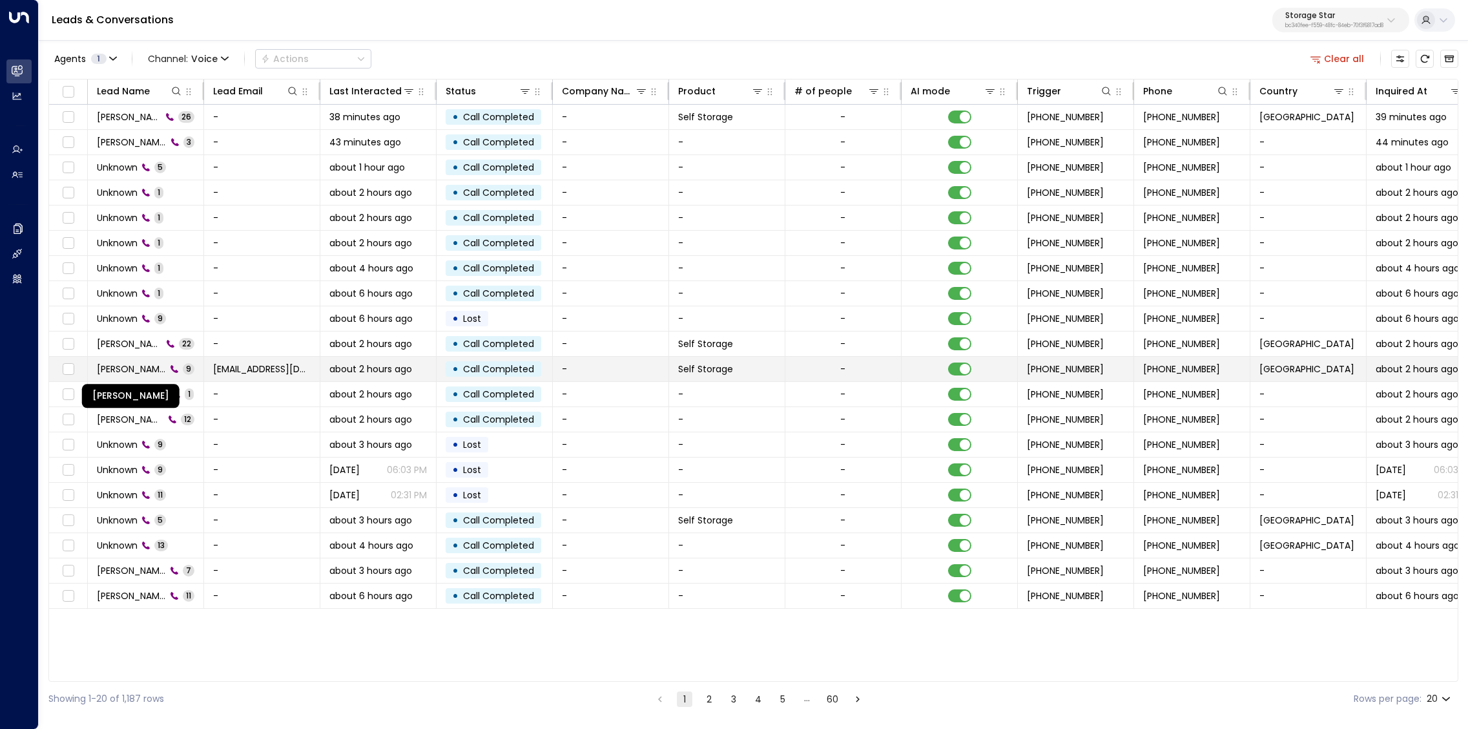
click at [128, 368] on span "Yzonnie Malunga" at bounding box center [131, 368] width 69 height 13
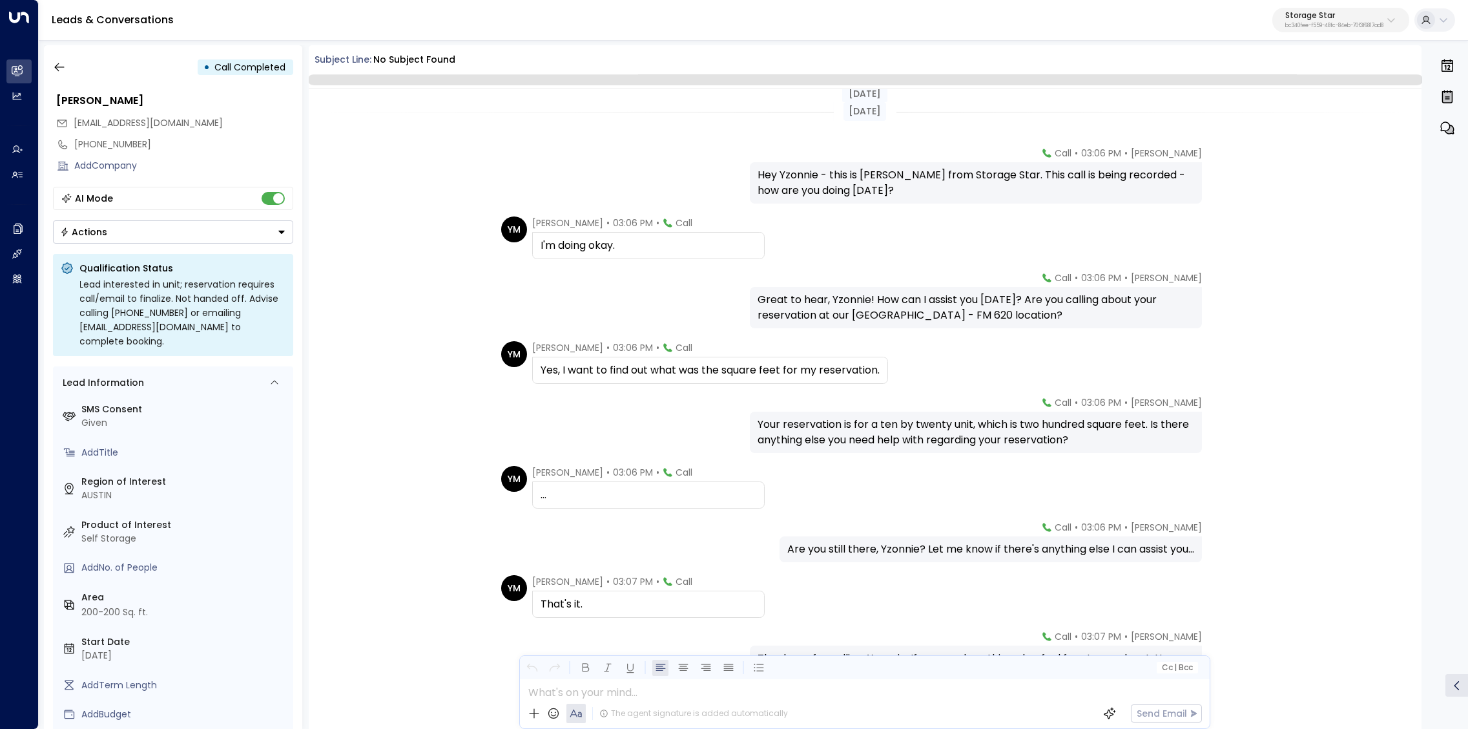
scroll to position [87, 0]
